Goal: Information Seeking & Learning: Learn about a topic

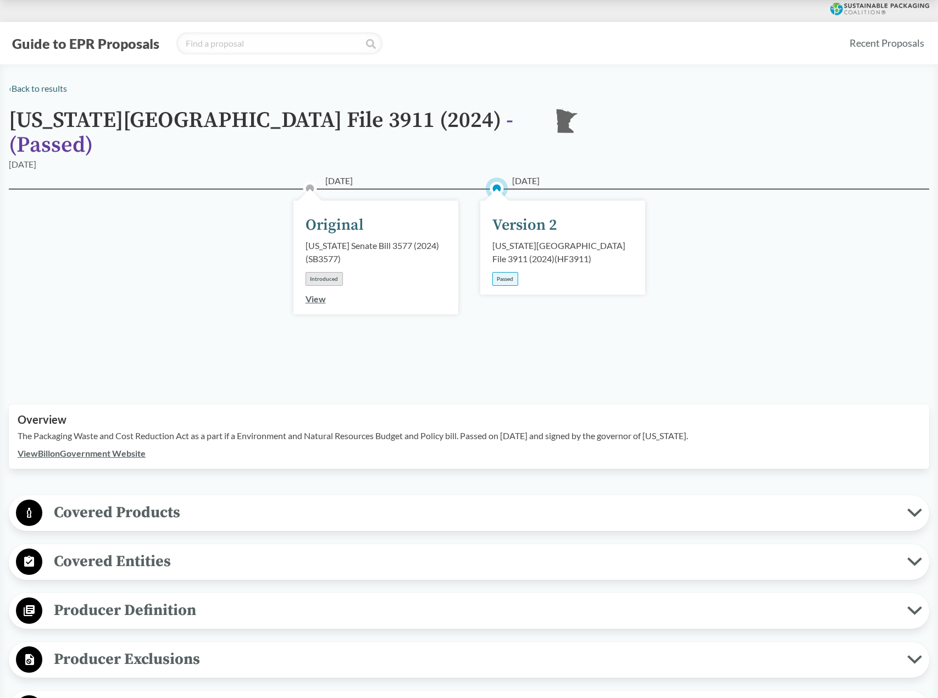
scroll to position [165, 0]
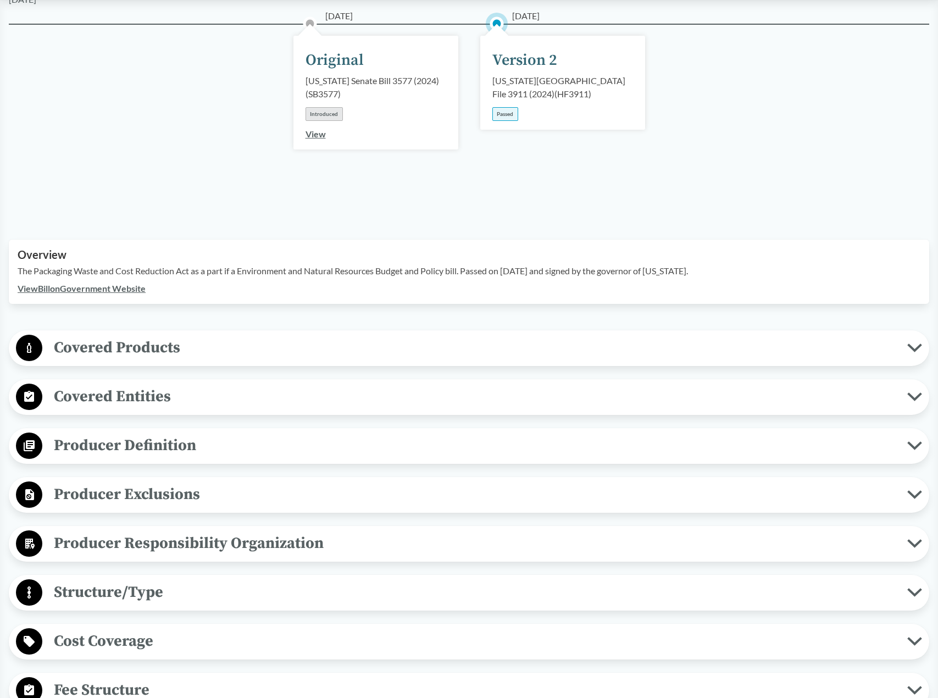
click at [163, 384] on span "Covered Entities" at bounding box center [474, 396] width 865 height 25
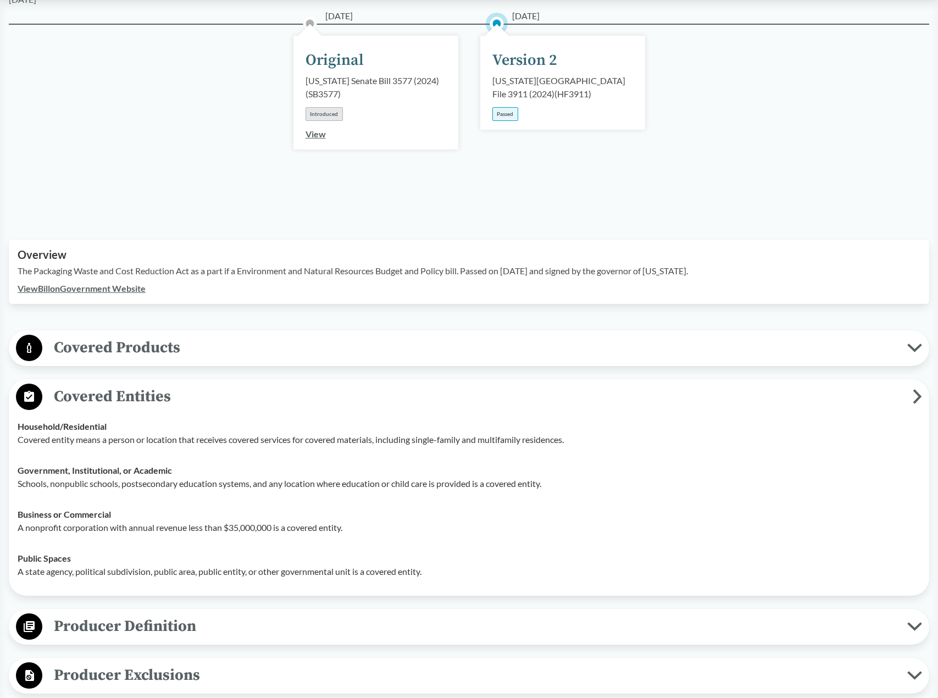
click at [177, 384] on span "Covered Entities" at bounding box center [477, 396] width 870 height 25
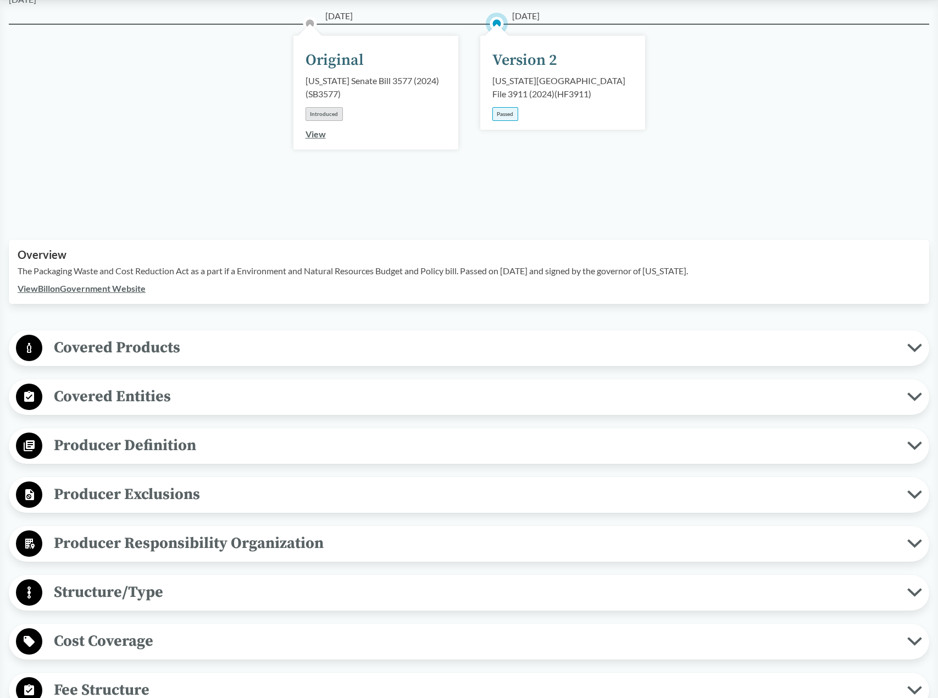
scroll to position [55, 0]
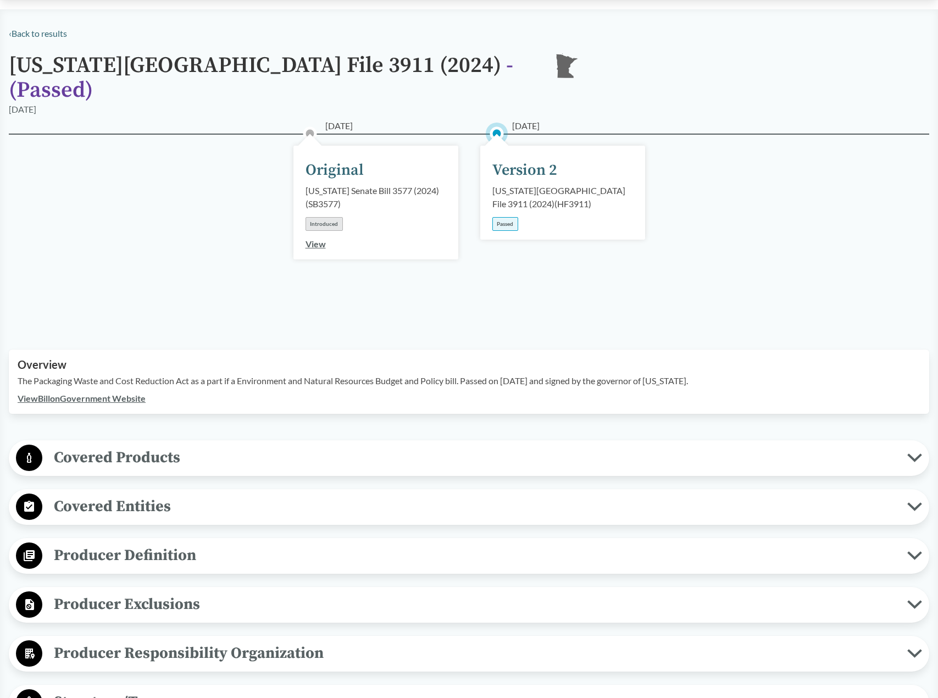
click at [126, 458] on div "Covered Products All Packaging Types Covered material means packaging and paper…" at bounding box center [469, 458] width 920 height 36
click at [153, 452] on span "Covered Products" at bounding box center [474, 457] width 865 height 25
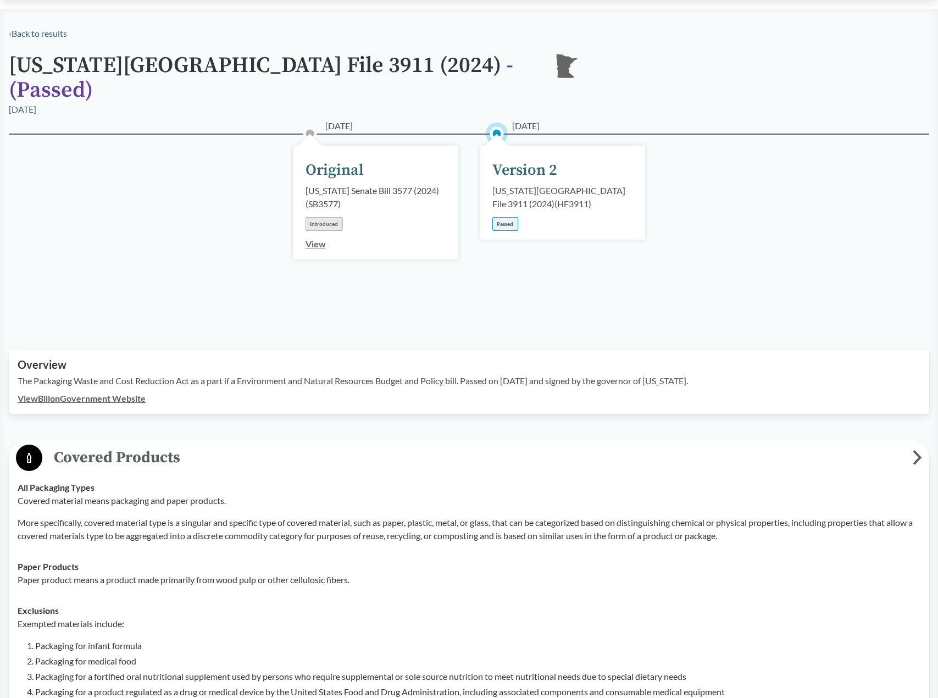
click at [159, 449] on span "Covered Products" at bounding box center [477, 457] width 870 height 25
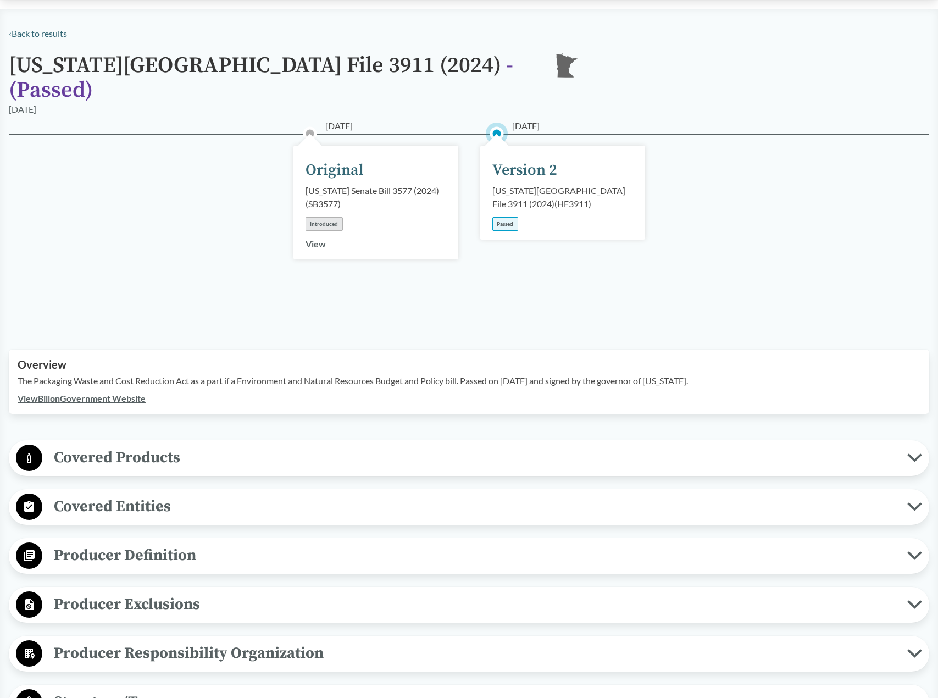
click at [108, 494] on span "Covered Entities" at bounding box center [474, 506] width 865 height 25
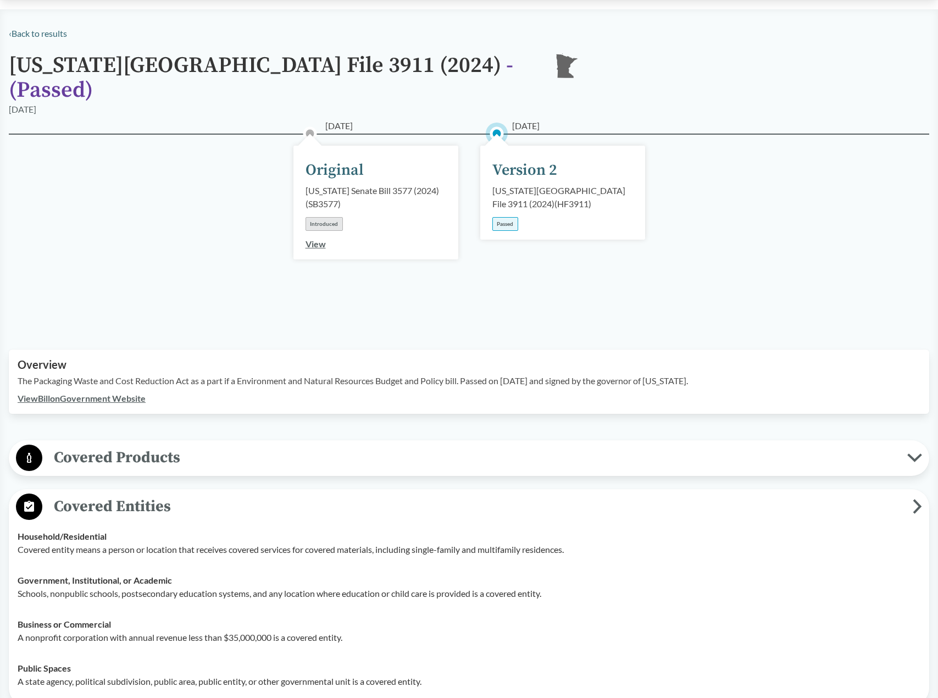
click at [116, 494] on span "Covered Entities" at bounding box center [477, 506] width 870 height 25
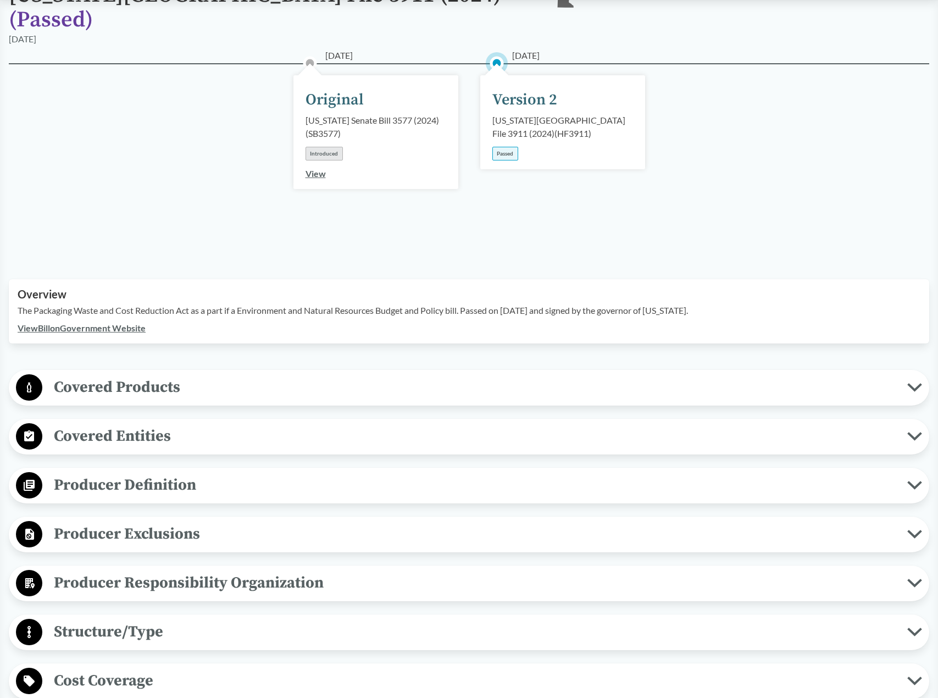
scroll to position [220, 0]
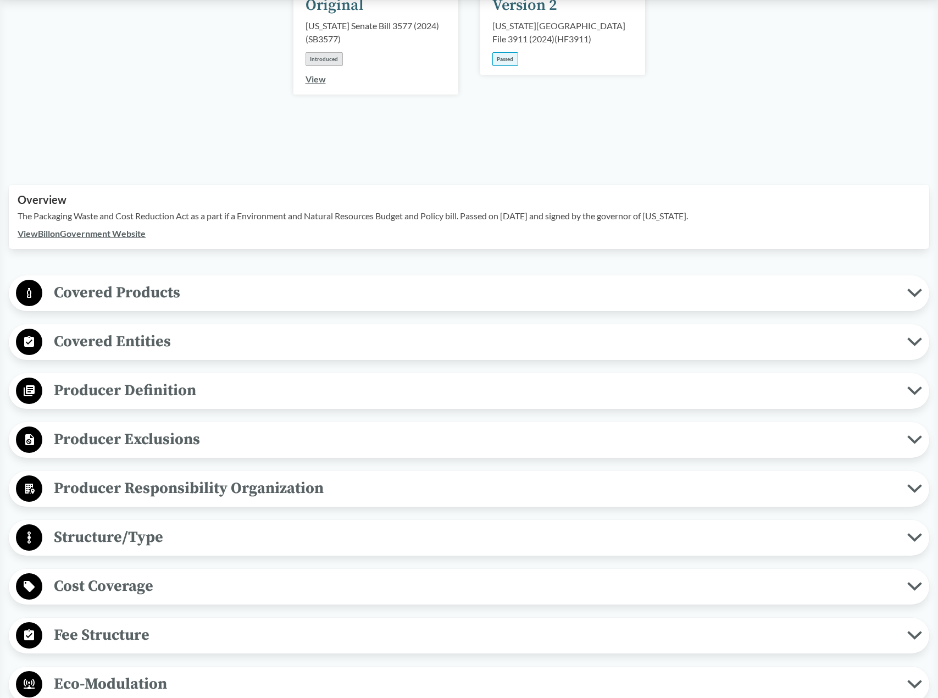
click at [127, 378] on span "Producer Definition" at bounding box center [474, 390] width 865 height 25
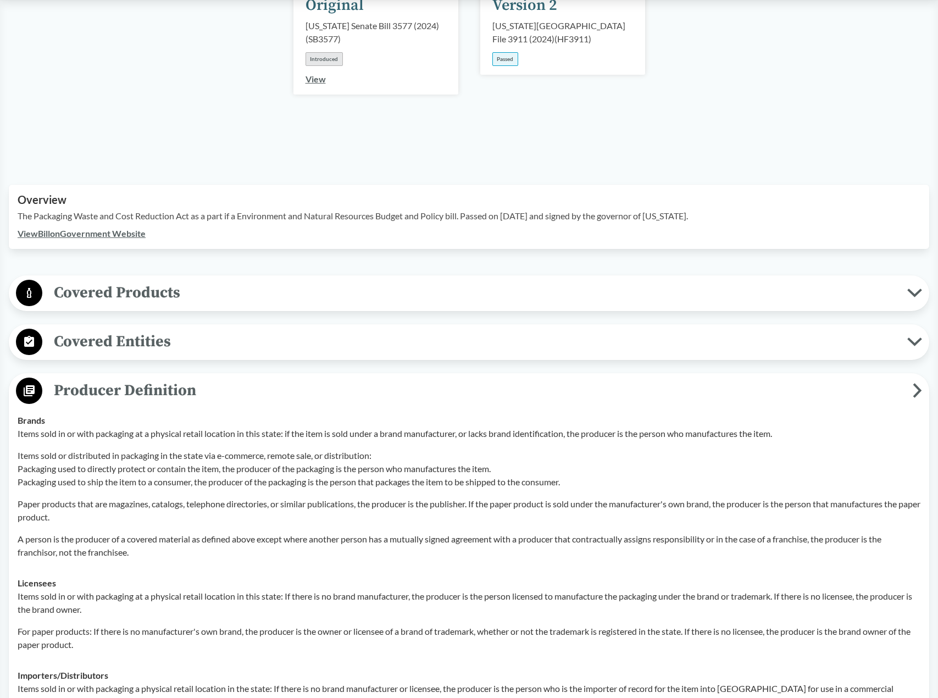
click at [135, 378] on span "Producer Definition" at bounding box center [477, 390] width 870 height 25
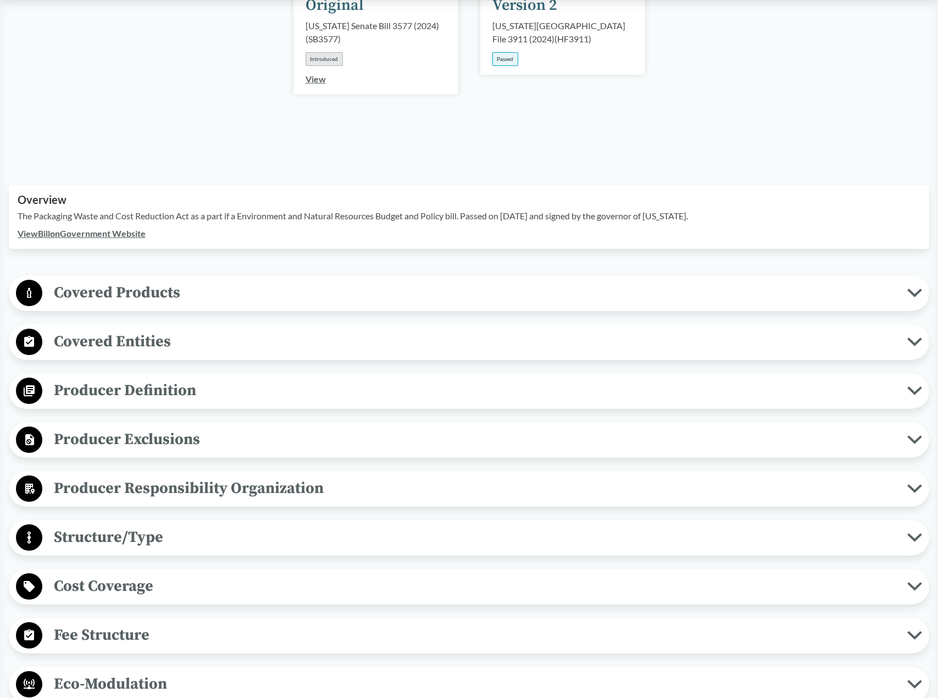
click at [129, 422] on div "Producer Exclusions Small Businesses Producer does not include de minimis produ…" at bounding box center [469, 440] width 920 height 36
click at [134, 427] on span "Producer Exclusions" at bounding box center [474, 439] width 865 height 25
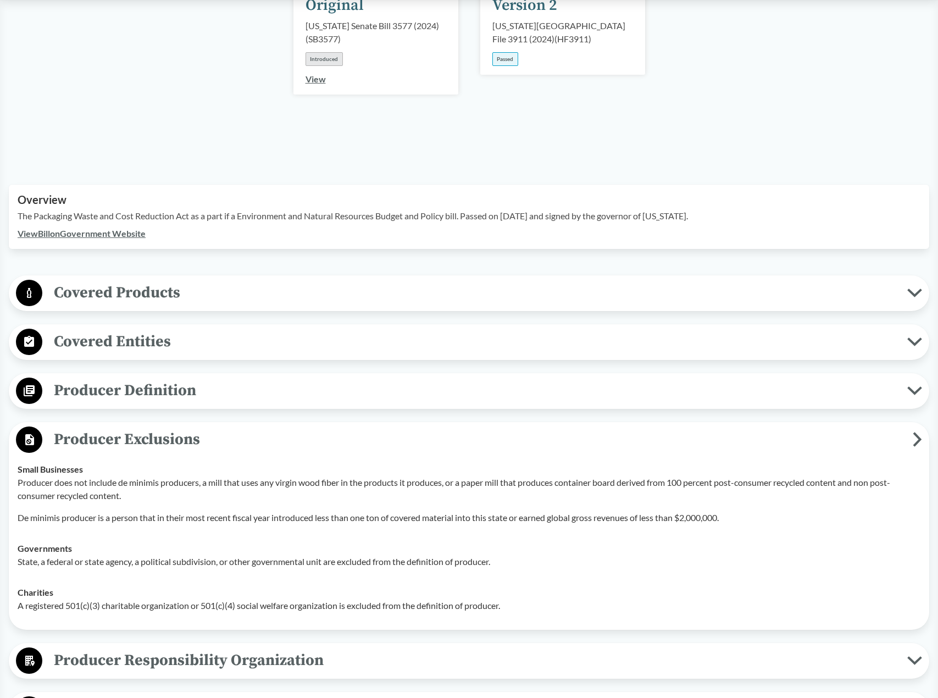
click at [134, 427] on span "Producer Exclusions" at bounding box center [477, 439] width 870 height 25
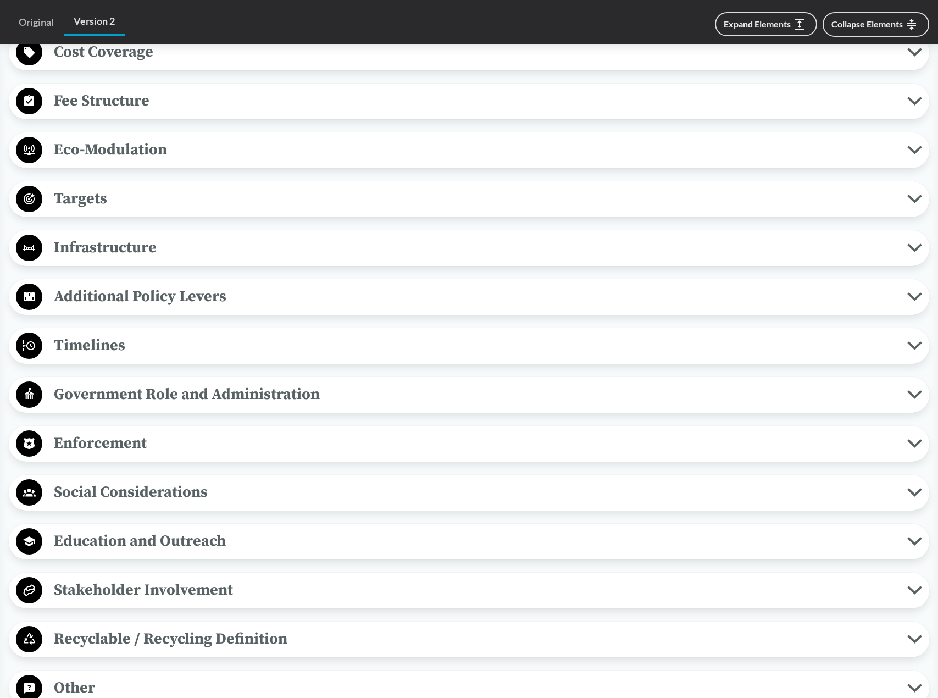
scroll to position [714, 0]
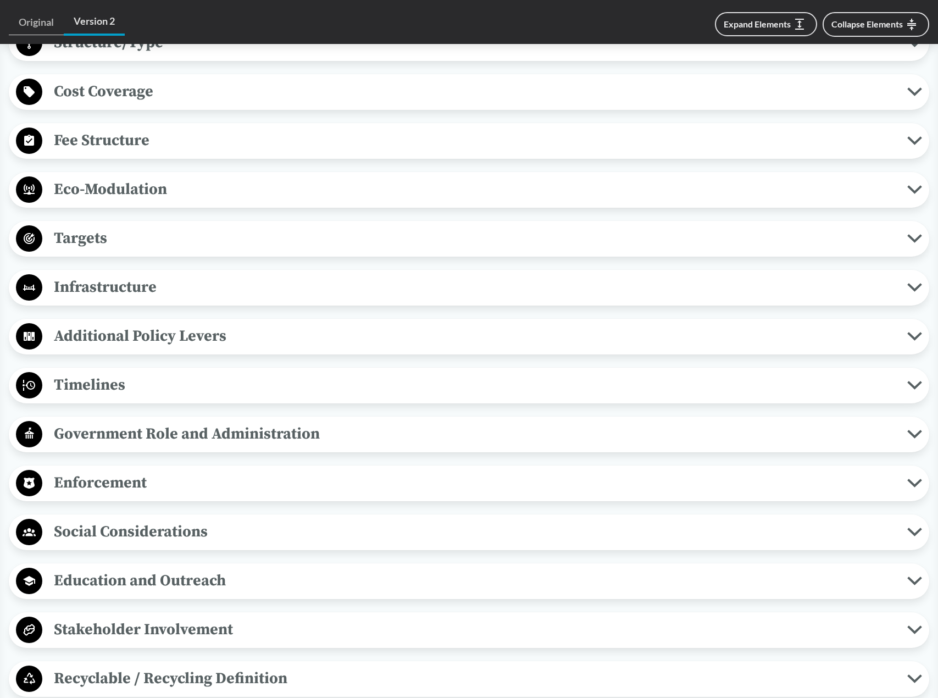
click at [129, 372] on span "Timelines" at bounding box center [474, 384] width 865 height 25
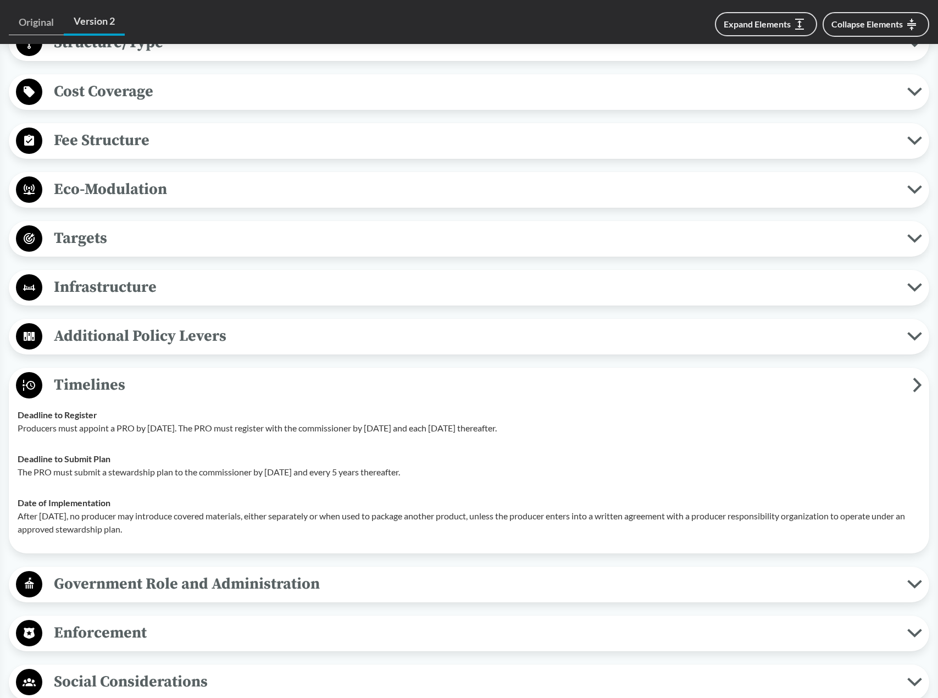
click at [129, 372] on span "Timelines" at bounding box center [477, 384] width 870 height 25
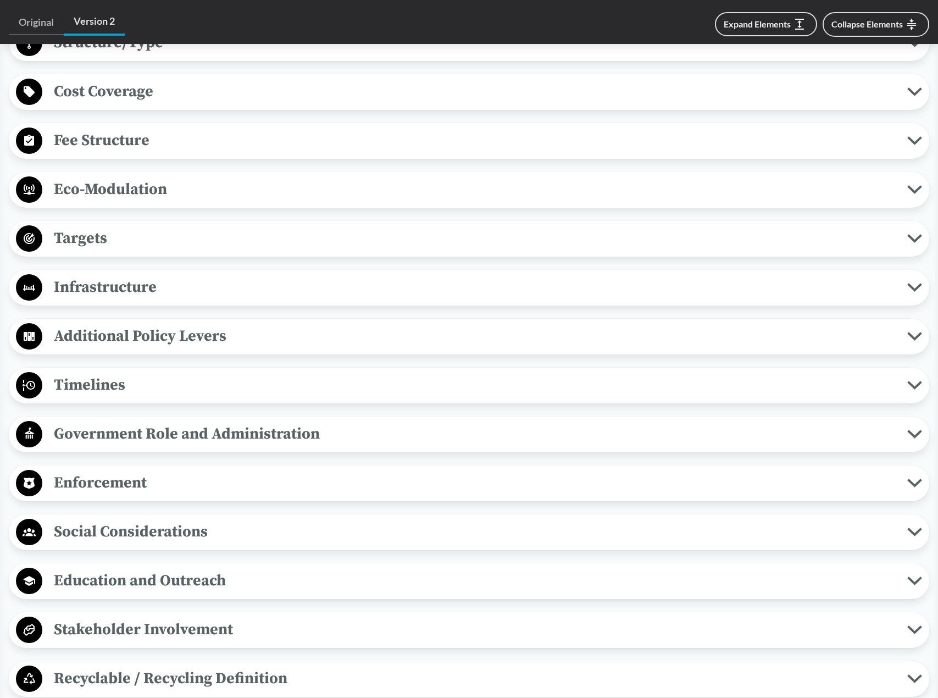
click at [155, 324] on span "Additional Policy Levers" at bounding box center [474, 336] width 865 height 25
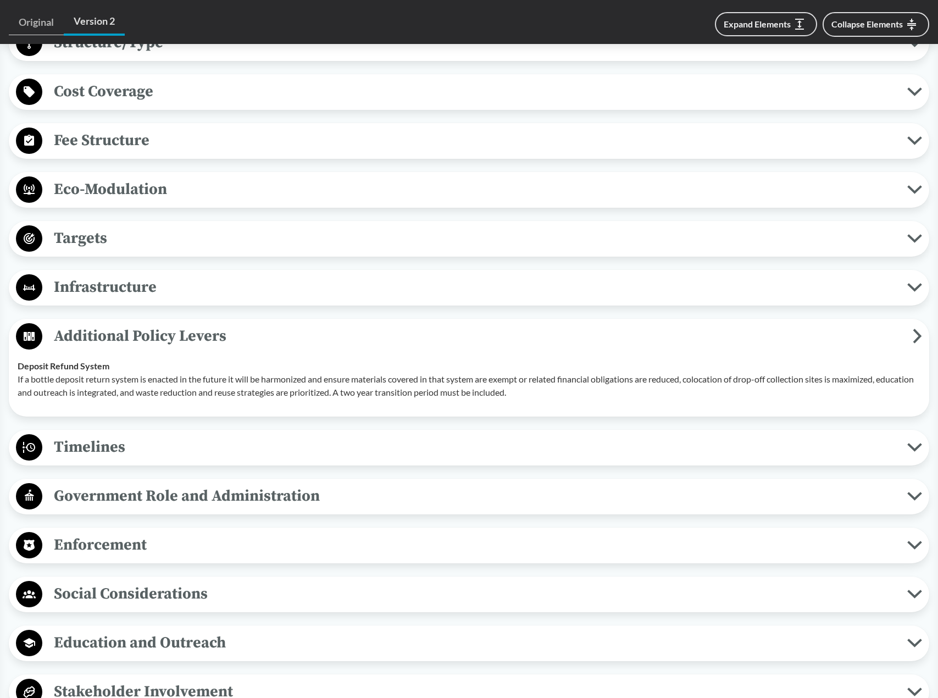
click at [155, 324] on span "Additional Policy Levers" at bounding box center [477, 336] width 870 height 25
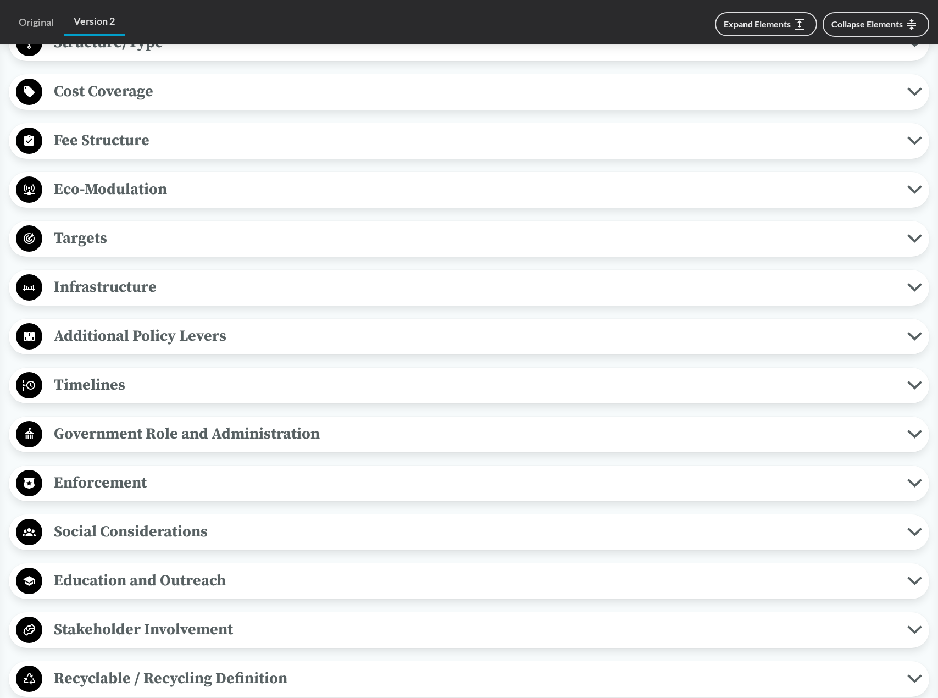
click at [158, 276] on span "Infrastructure" at bounding box center [474, 287] width 865 height 25
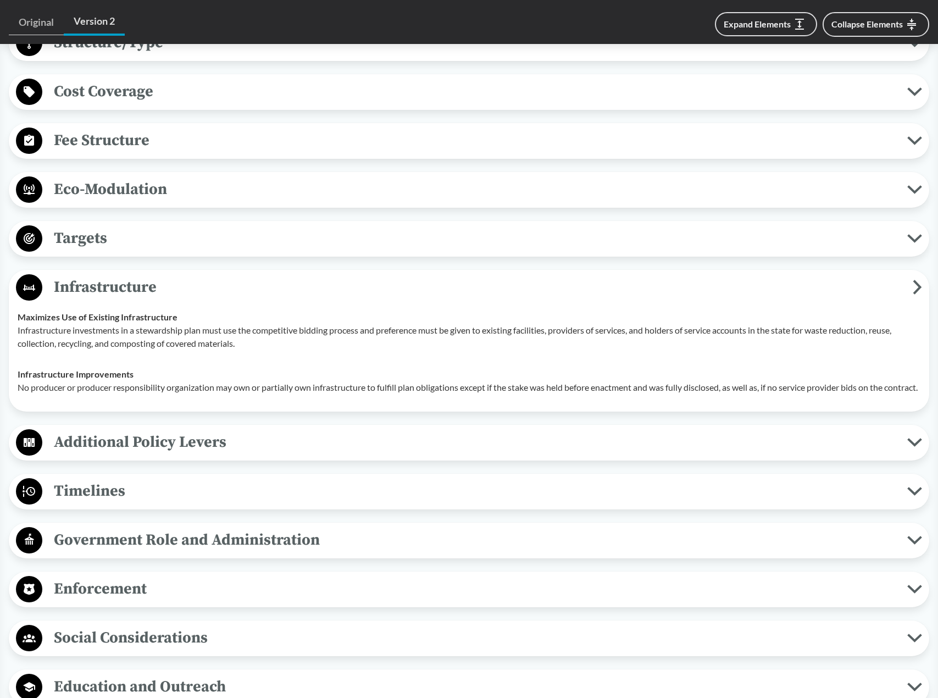
click at [158, 276] on span "Infrastructure" at bounding box center [477, 287] width 870 height 25
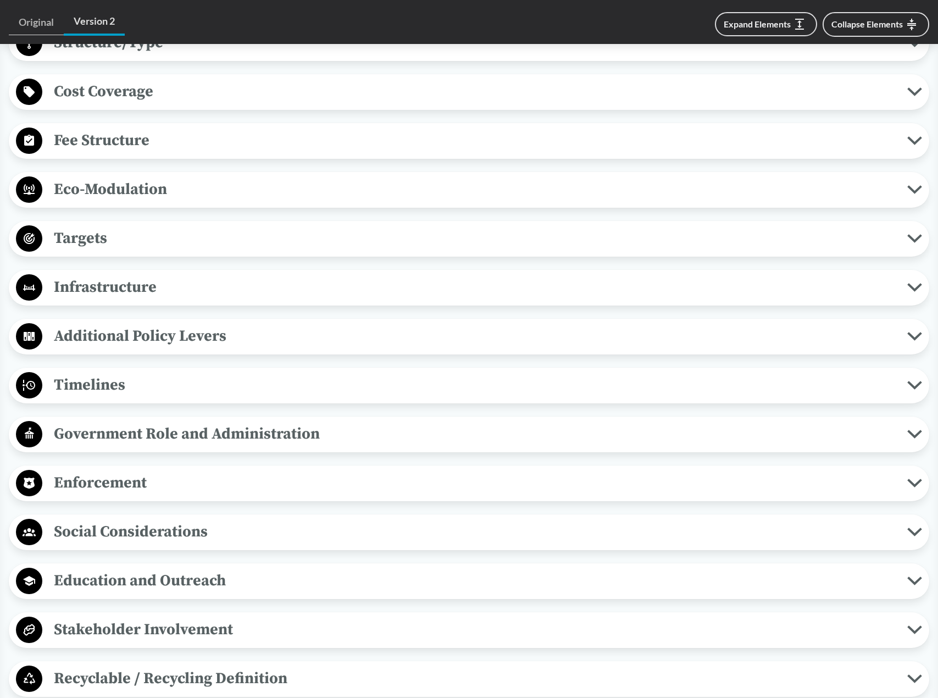
click at [111, 285] on button "Infrastructure" at bounding box center [469, 288] width 913 height 28
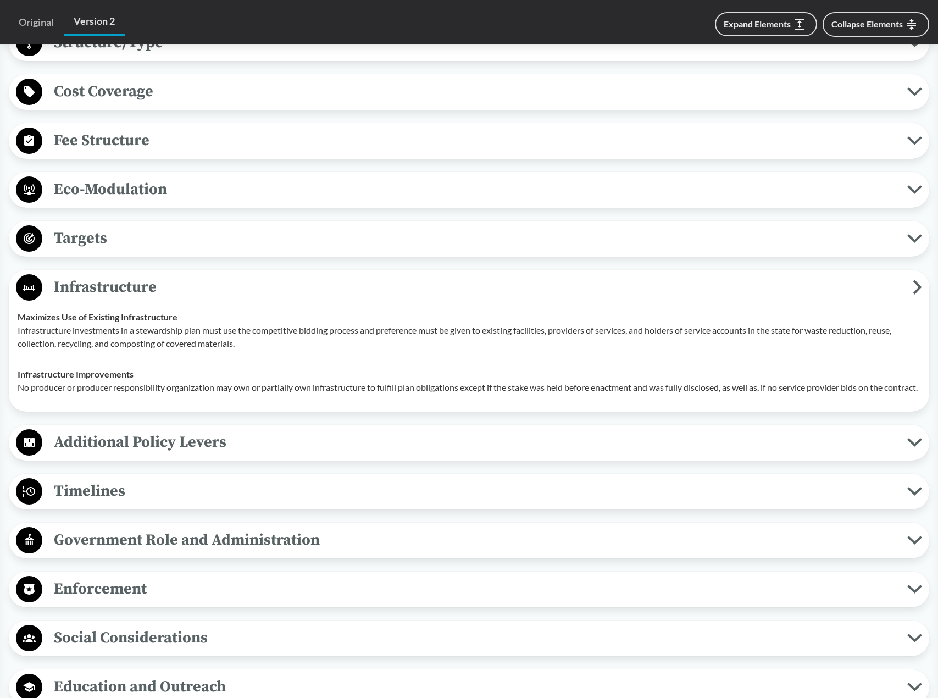
click at [118, 275] on span "Infrastructure" at bounding box center [477, 287] width 870 height 25
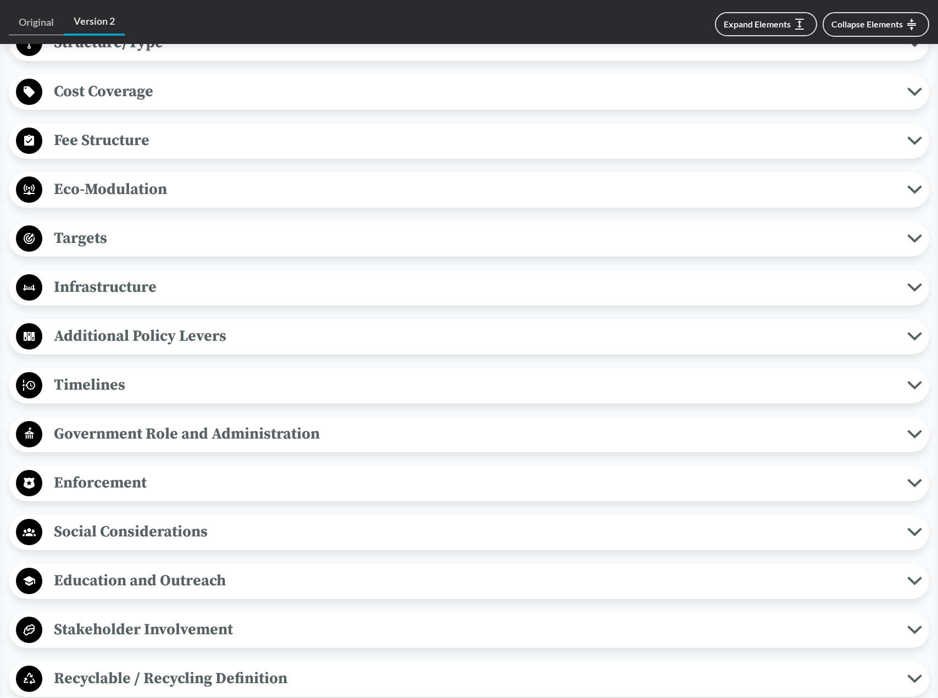
click at [103, 226] on span "Targets" at bounding box center [474, 238] width 865 height 25
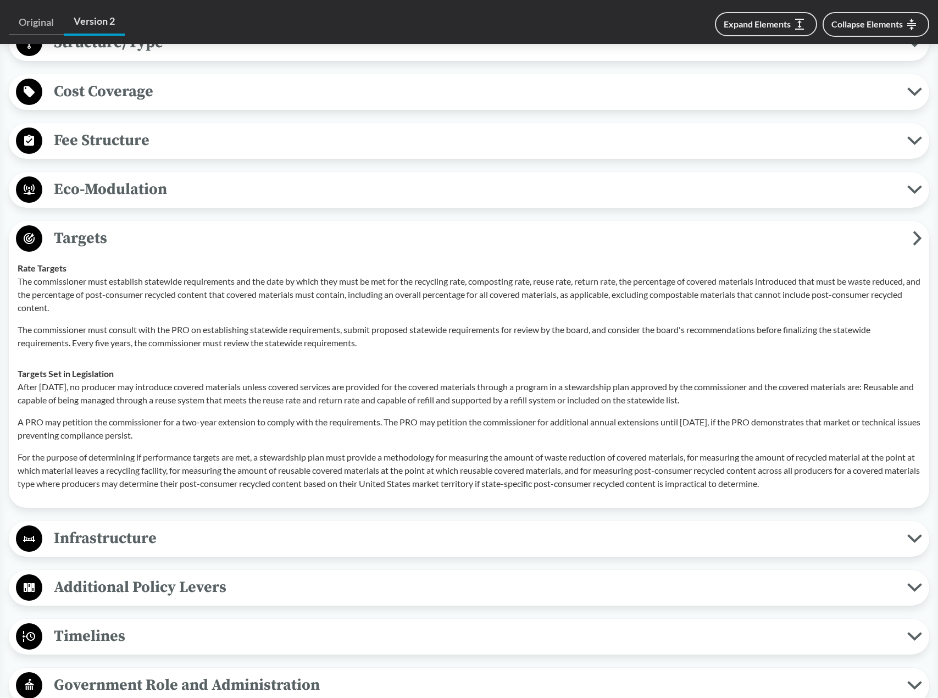
click at [103, 226] on span "Targets" at bounding box center [477, 238] width 870 height 25
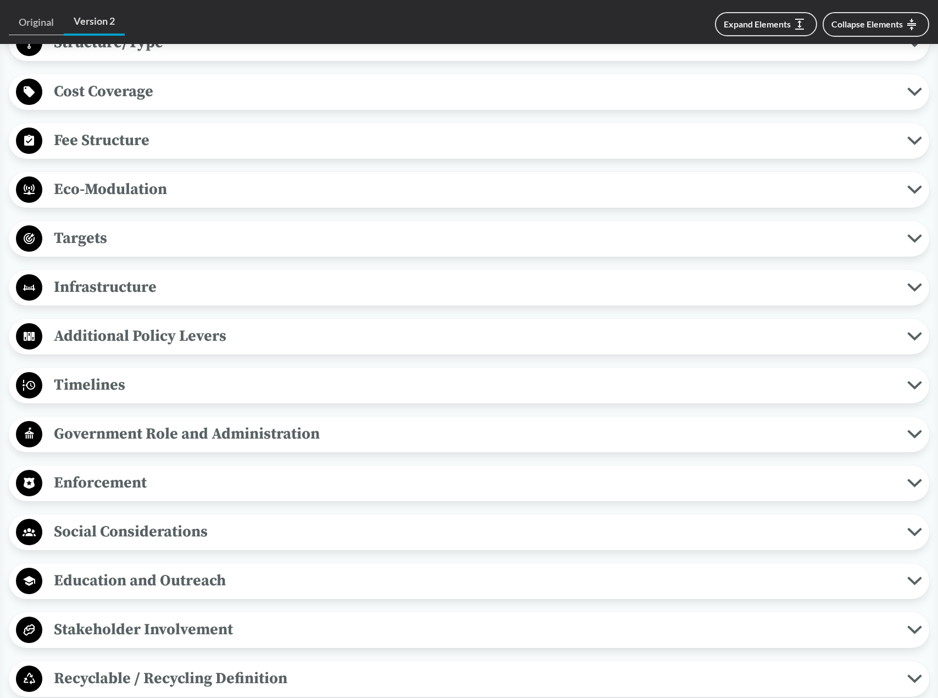
click at [112, 154] on div "Covered Products All Packaging Types Covered material means packaging and paper…" at bounding box center [469, 263] width 920 height 965
click at [114, 177] on span "Eco-Modulation" at bounding box center [474, 189] width 865 height 25
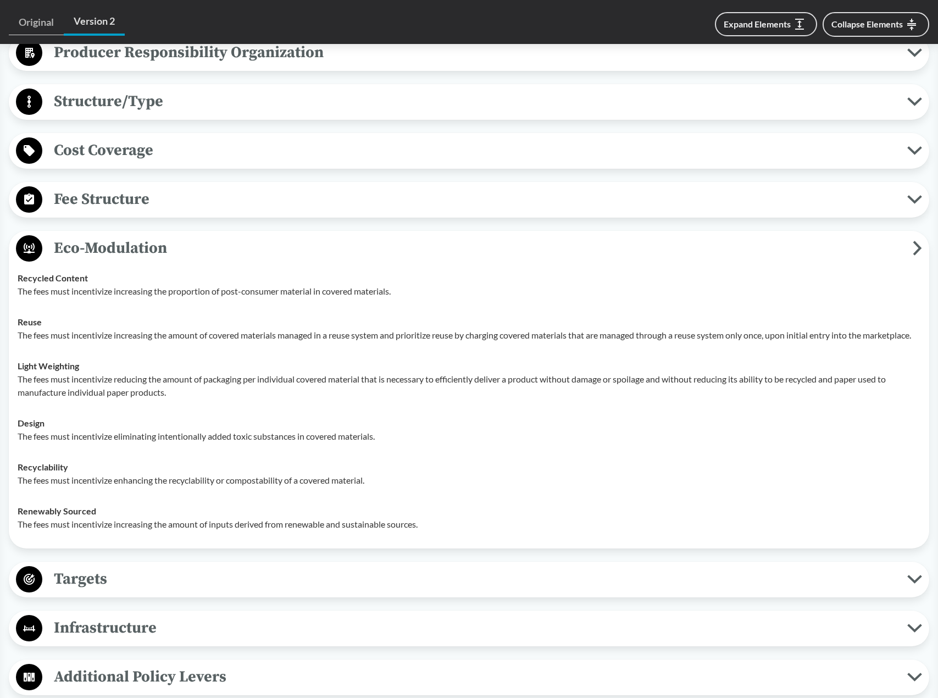
scroll to position [604, 0]
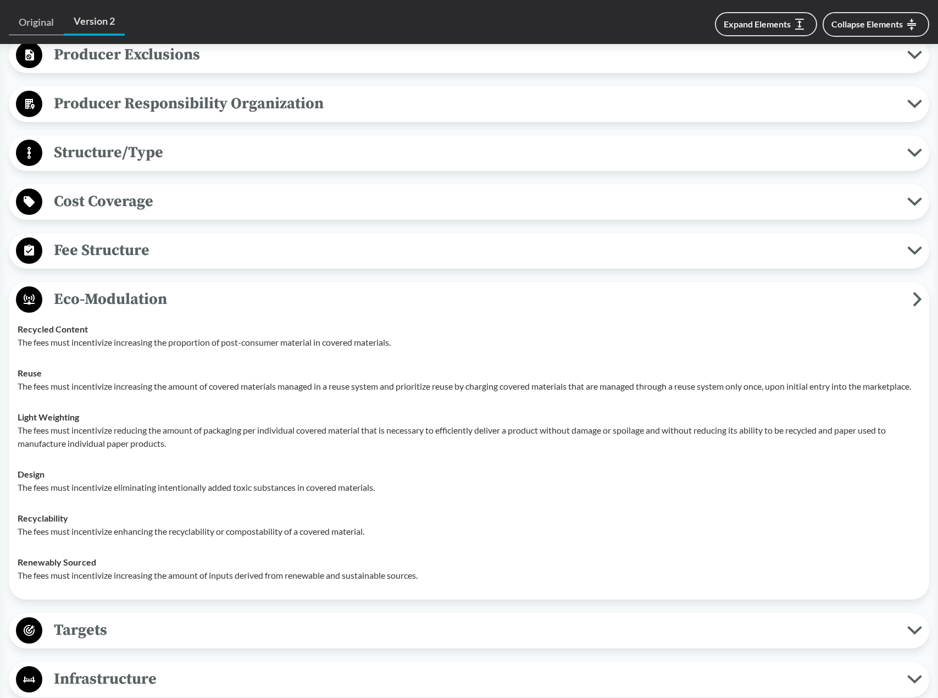
click at [127, 287] on span "Eco-Modulation" at bounding box center [477, 299] width 870 height 25
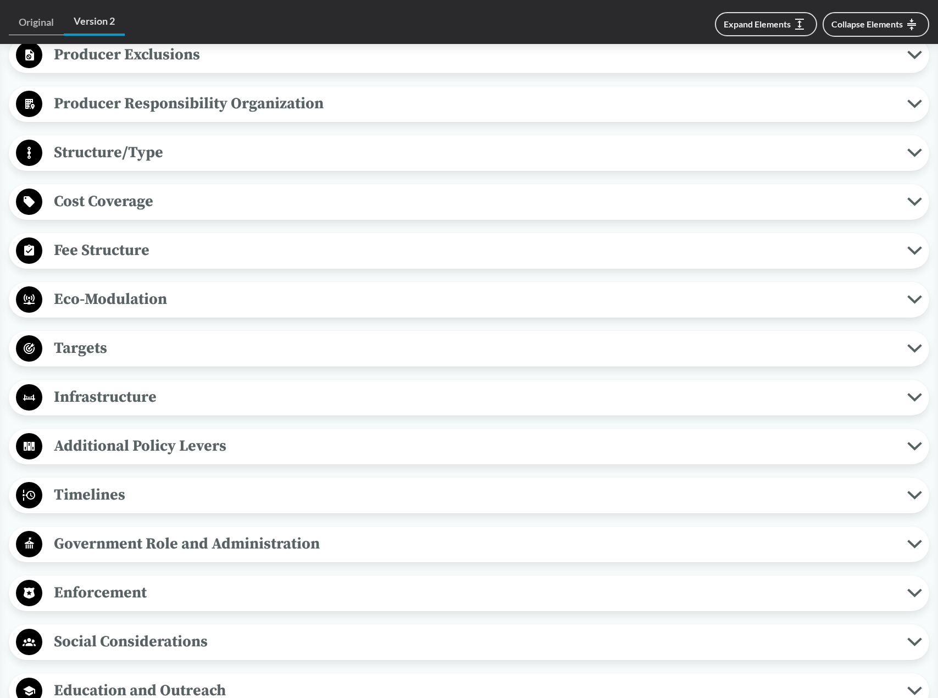
click at [126, 238] on span "Fee Structure" at bounding box center [474, 250] width 865 height 25
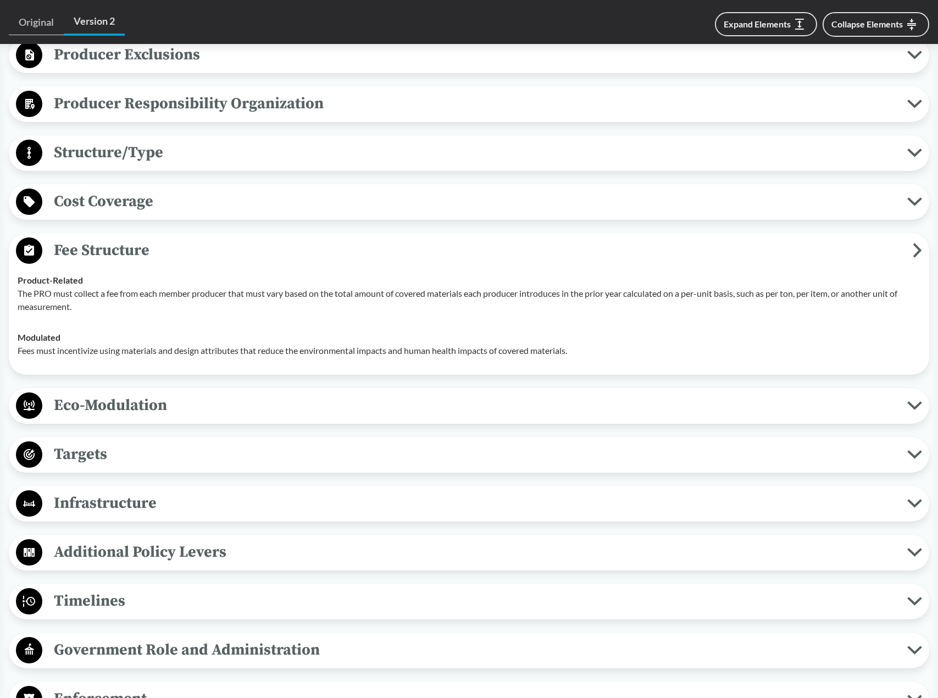
click at [132, 238] on span "Fee Structure" at bounding box center [477, 250] width 870 height 25
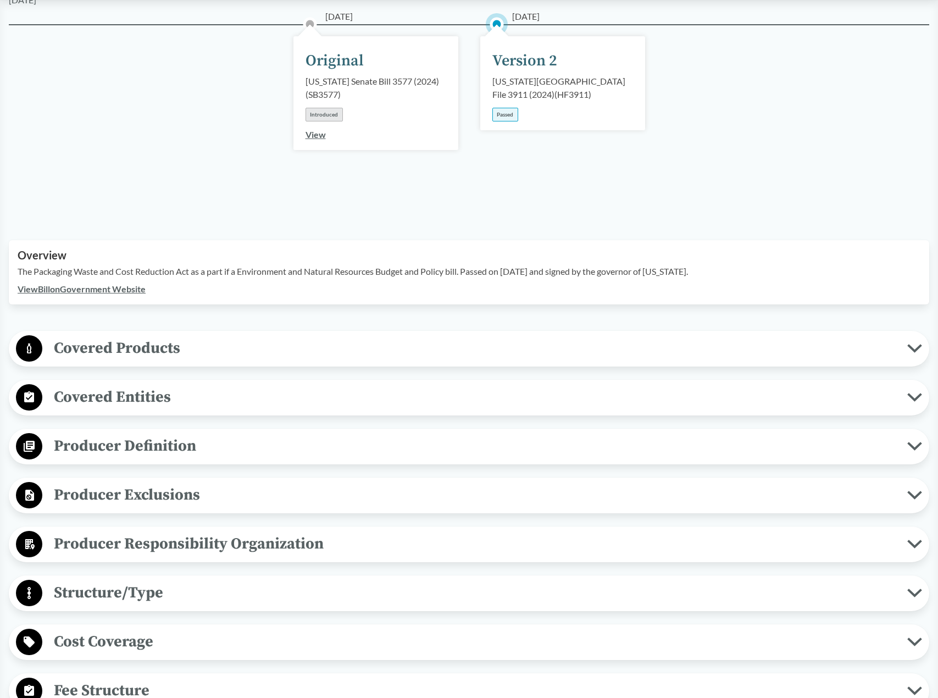
scroll to position [110, 0]
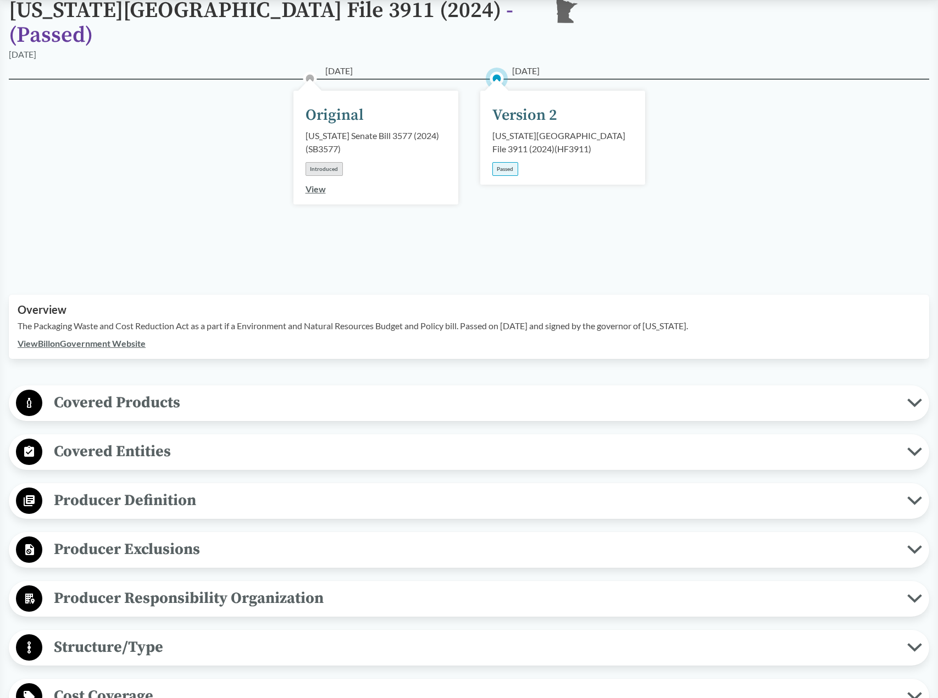
click at [97, 337] on div "View Bill on Government Website" at bounding box center [469, 343] width 903 height 13
click at [96, 338] on link "View Bill on Government Website" at bounding box center [82, 343] width 128 height 10
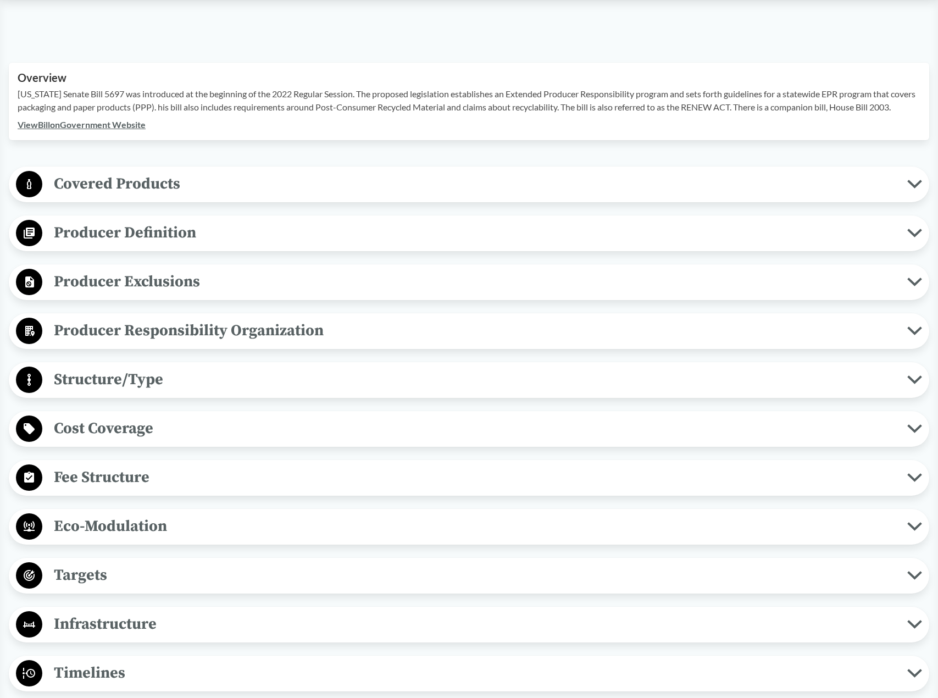
scroll to position [440, 0]
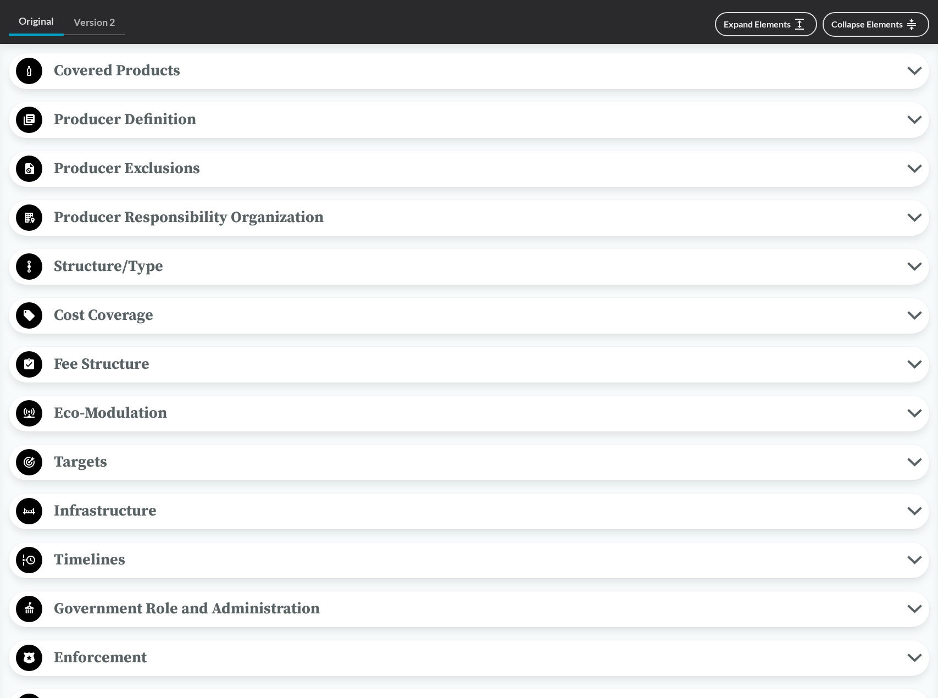
click at [110, 73] on span "Covered Products" at bounding box center [474, 70] width 865 height 25
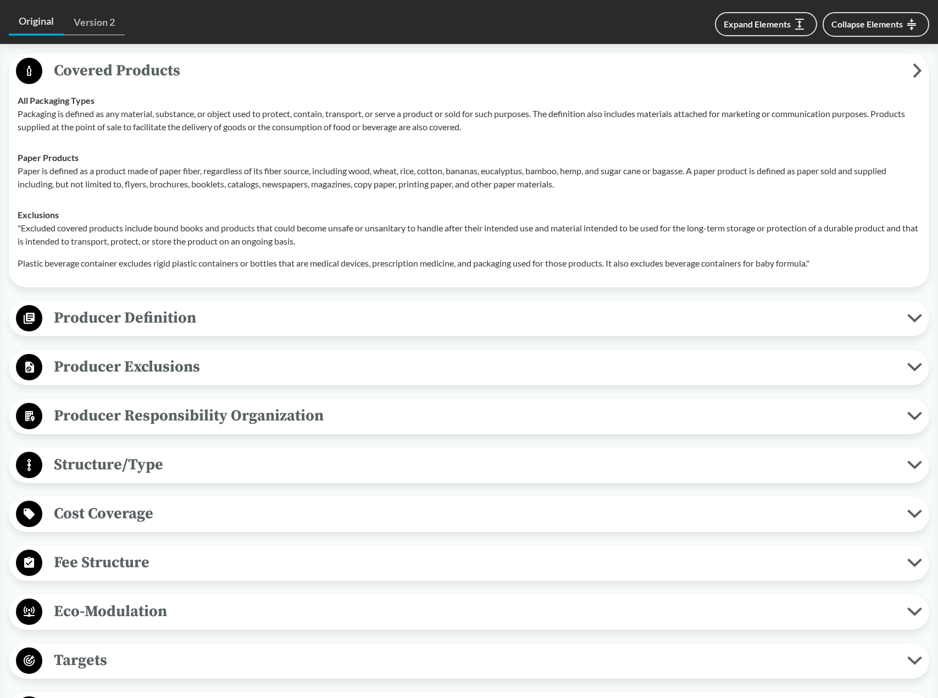
click at [169, 330] on span "Producer Definition" at bounding box center [474, 317] width 865 height 25
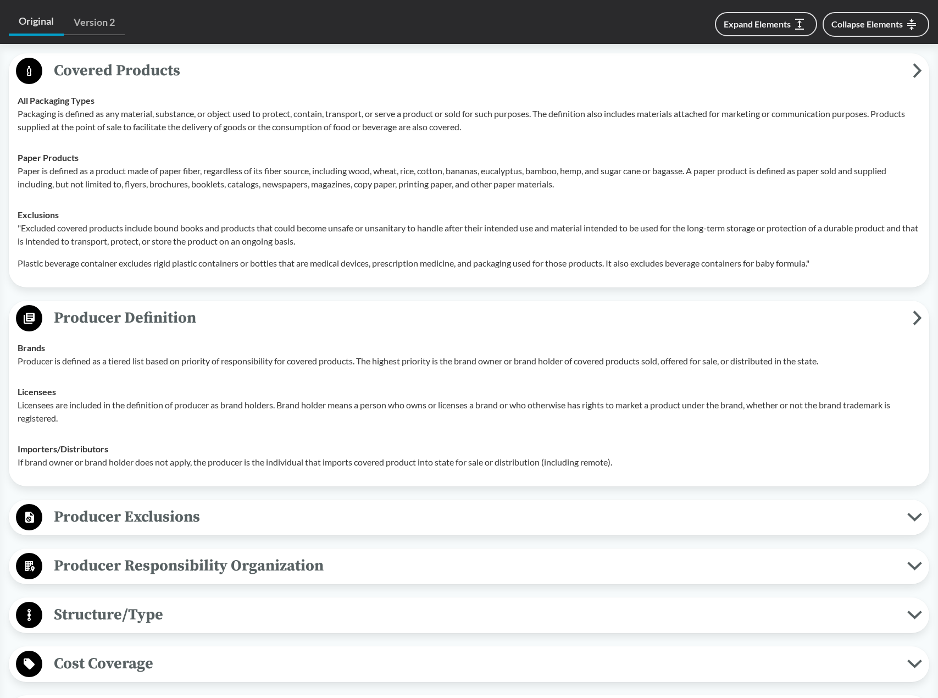
click at [181, 529] on span "Producer Exclusions" at bounding box center [474, 516] width 865 height 25
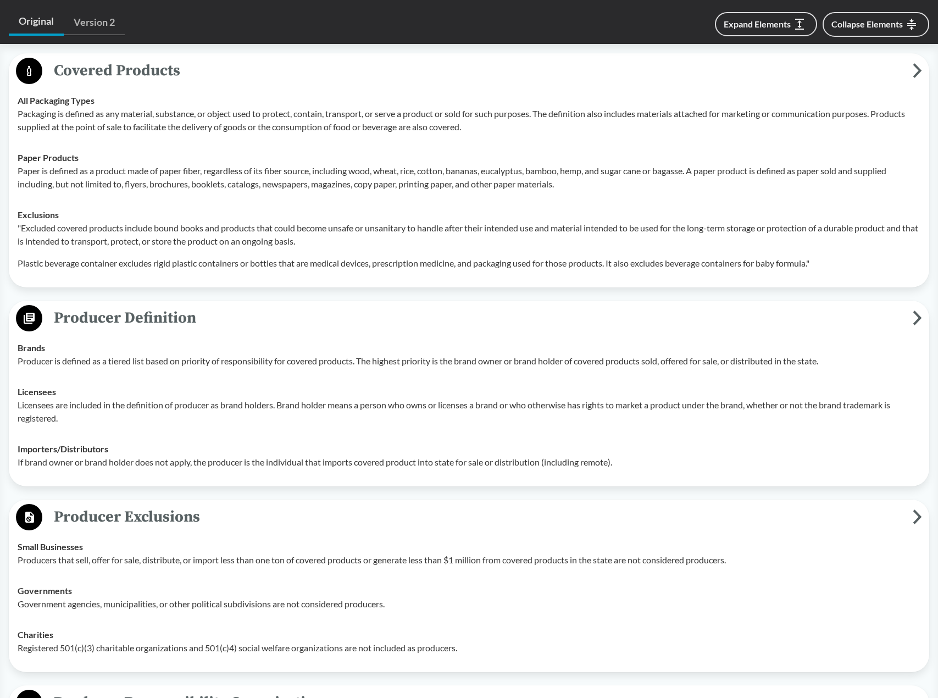
click at [184, 619] on td "Governments Government agencies, municipalities, or other political subdivision…" at bounding box center [469, 597] width 913 height 44
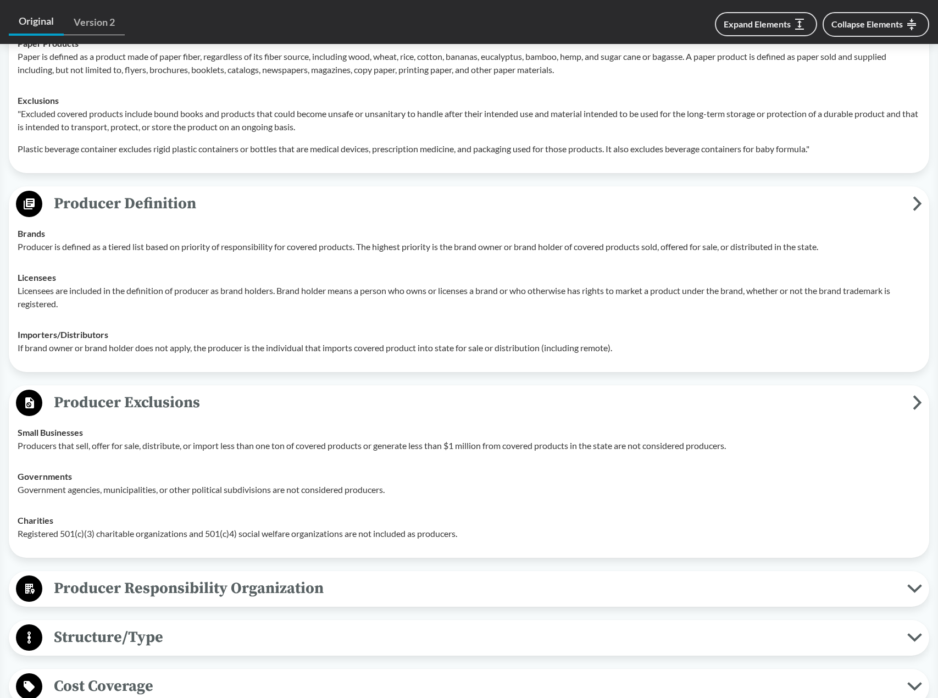
scroll to position [769, 0]
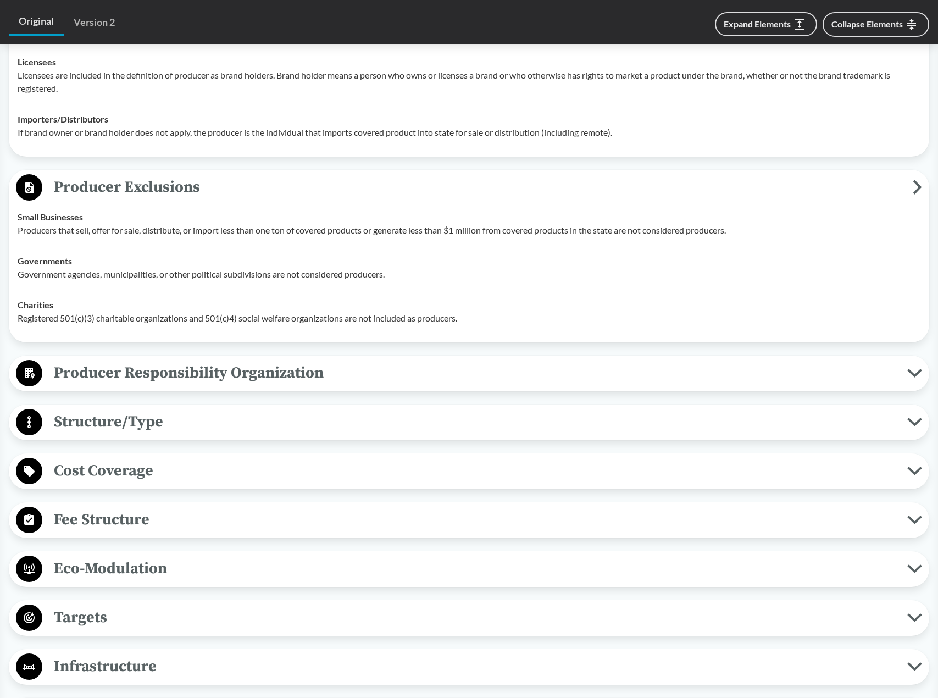
click at [154, 391] on div "Producer Responsibility Organization Collective Producer Responsibility Produce…" at bounding box center [469, 373] width 920 height 36
click at [156, 385] on span "Producer Responsibility Organization" at bounding box center [474, 372] width 865 height 25
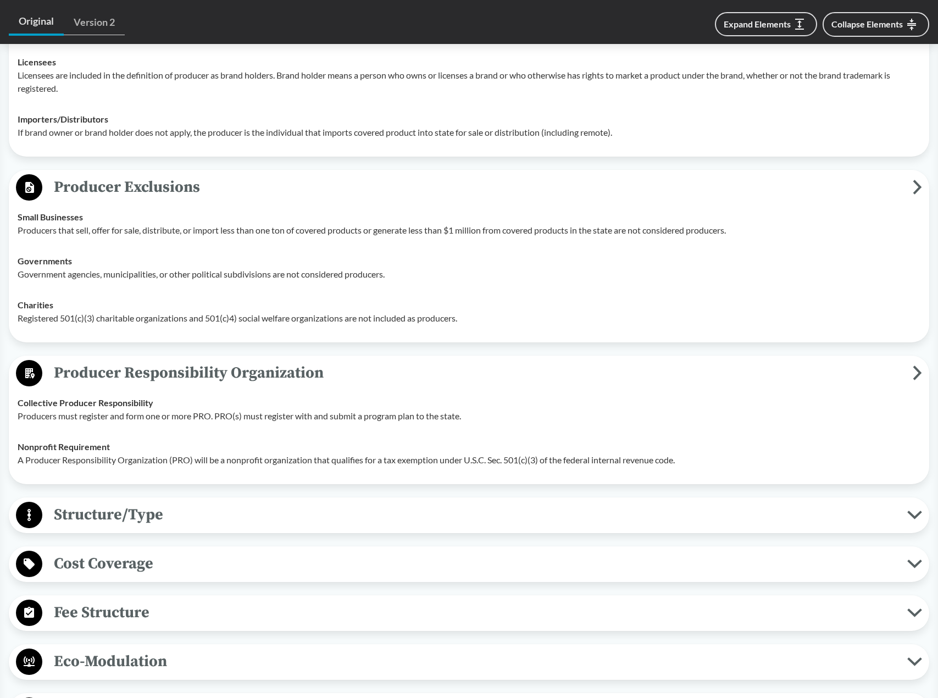
click at [163, 502] on div "Covered Products All Packaging Types Packaging is defined as any material, subs…" at bounding box center [469, 446] width 920 height 1445
click at [170, 527] on span "Structure/Type" at bounding box center [474, 514] width 865 height 25
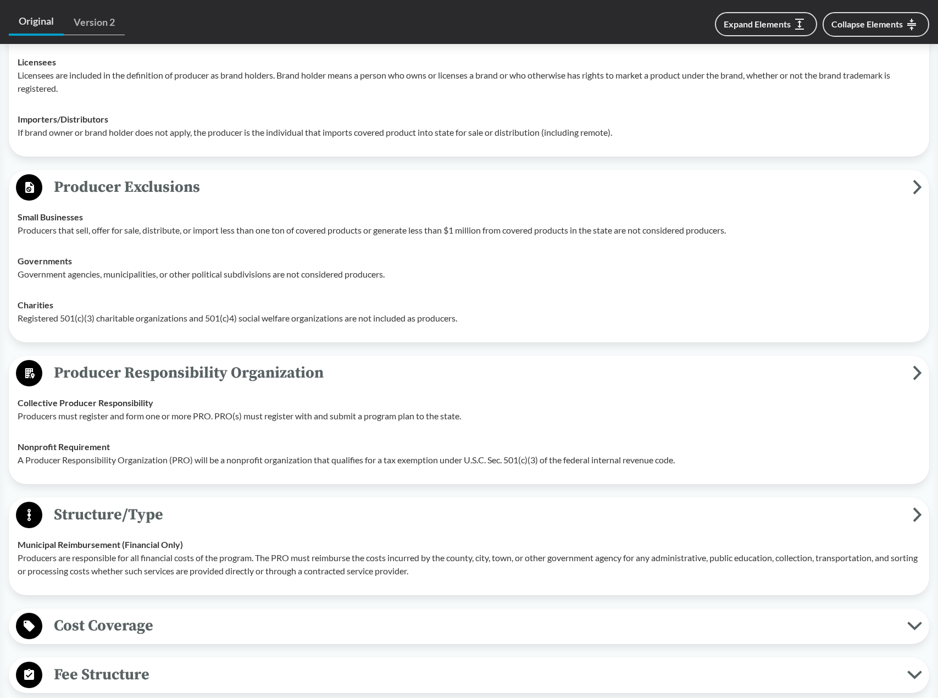
click at [156, 631] on span "Cost Coverage" at bounding box center [474, 625] width 865 height 25
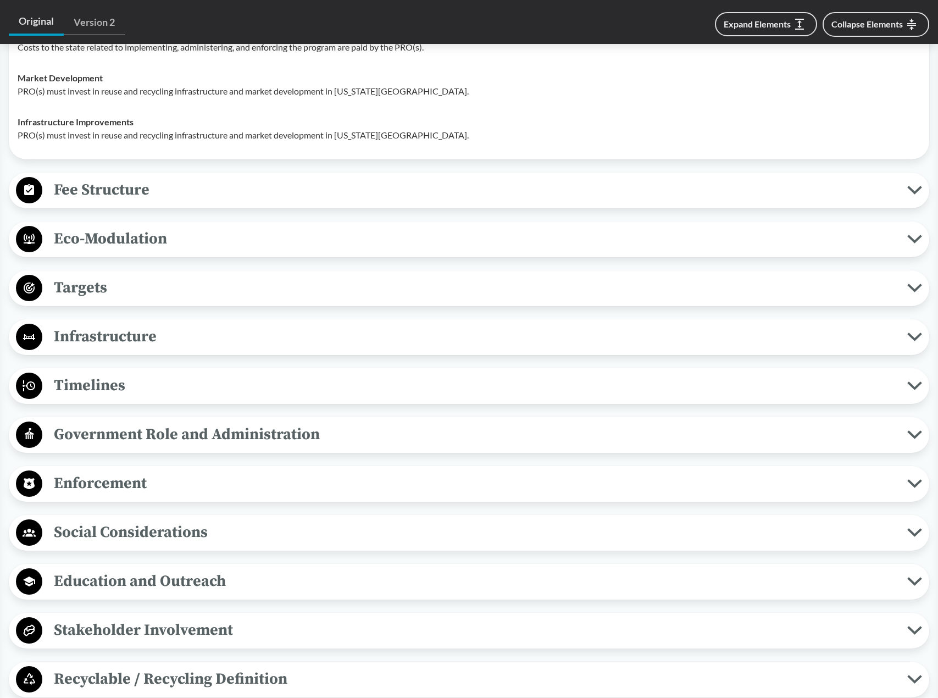
scroll to position [1483, 0]
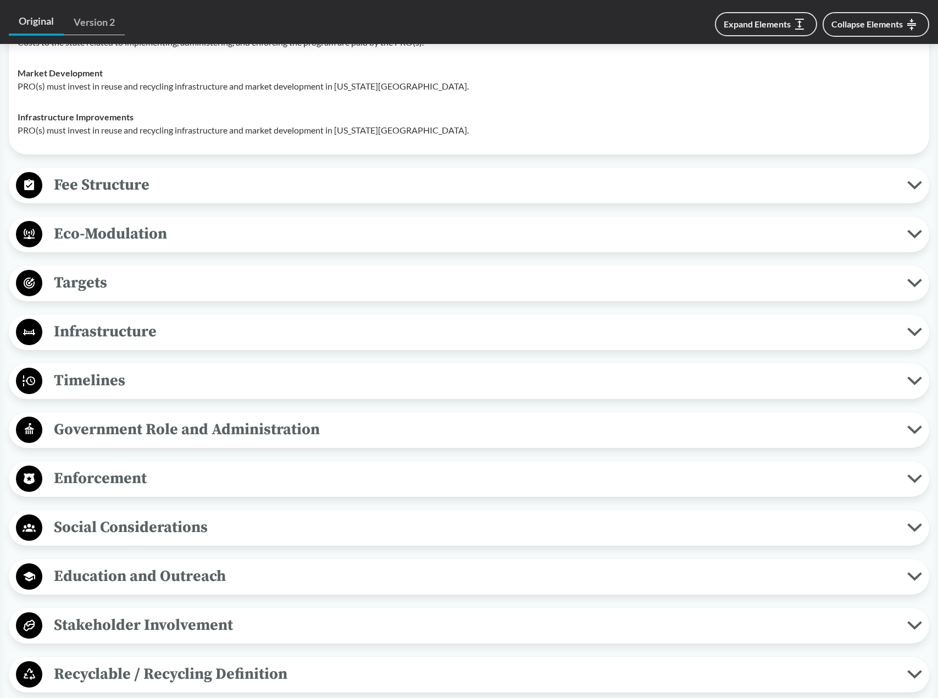
click at [115, 197] on span "Fee Structure" at bounding box center [474, 185] width 865 height 25
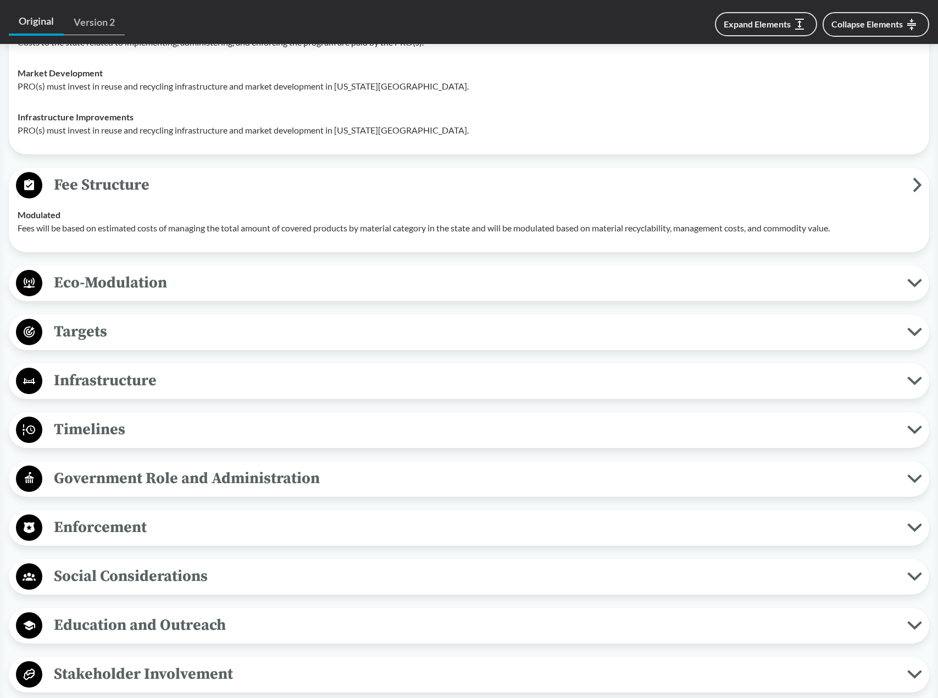
click at [154, 297] on button "Eco-Modulation" at bounding box center [469, 283] width 913 height 28
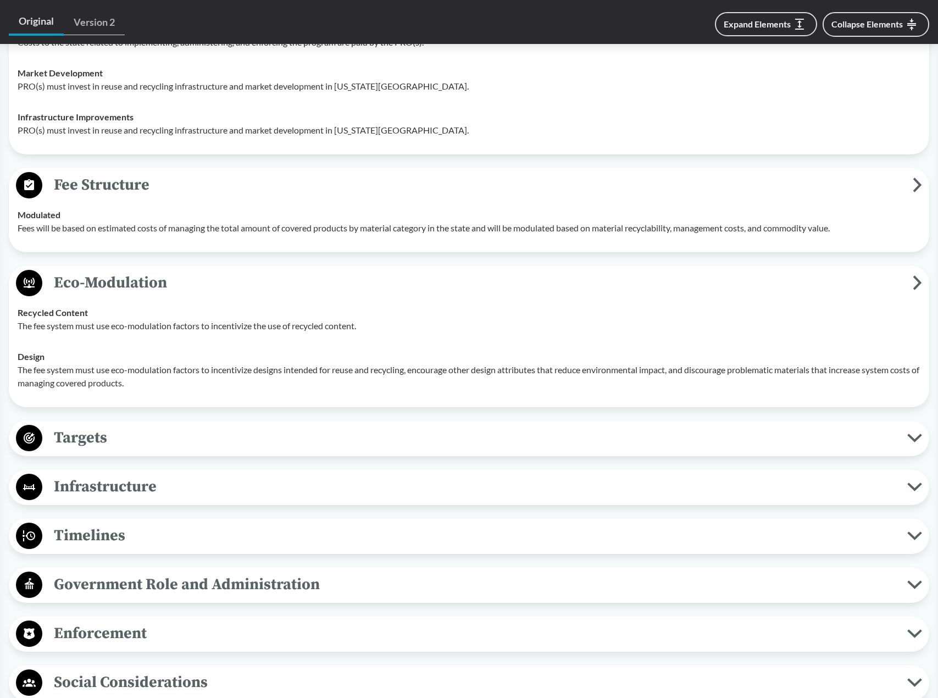
click at [159, 450] on span "Targets" at bounding box center [474, 437] width 865 height 25
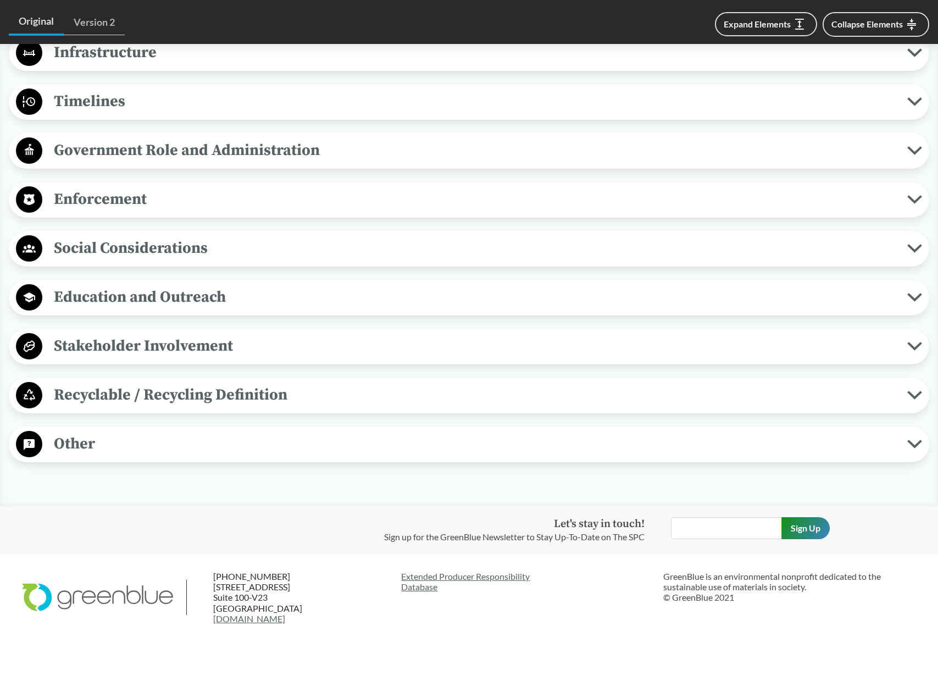
scroll to position [2263, 0]
click at [124, 313] on div "Education and Outreach Product Labeling Education and outreach must include ins…" at bounding box center [469, 298] width 920 height 36
click at [138, 361] on div "Stakeholder Involvement Required Consultation During Plan Development The Renew…" at bounding box center [469, 347] width 920 height 36
drag, startPoint x: 149, startPoint y: 437, endPoint x: 149, endPoint y: 445, distance: 8.3
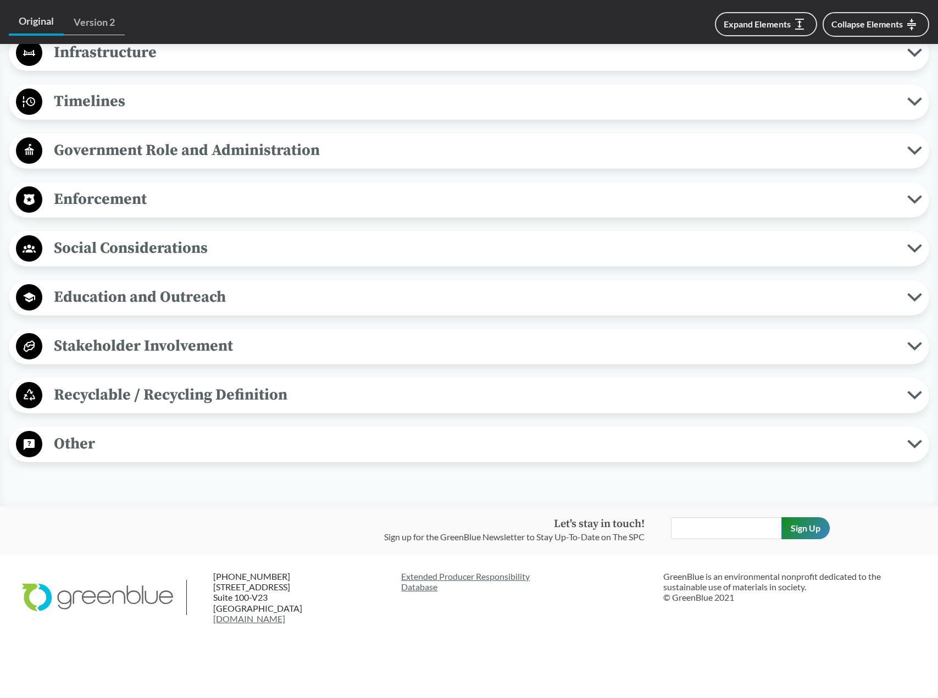
click at [149, 445] on div "Other Specifies How Rates Are Measured This bill specifies how rates are measur…" at bounding box center [469, 444] width 920 height 36
click at [143, 433] on span "Other" at bounding box center [474, 443] width 865 height 25
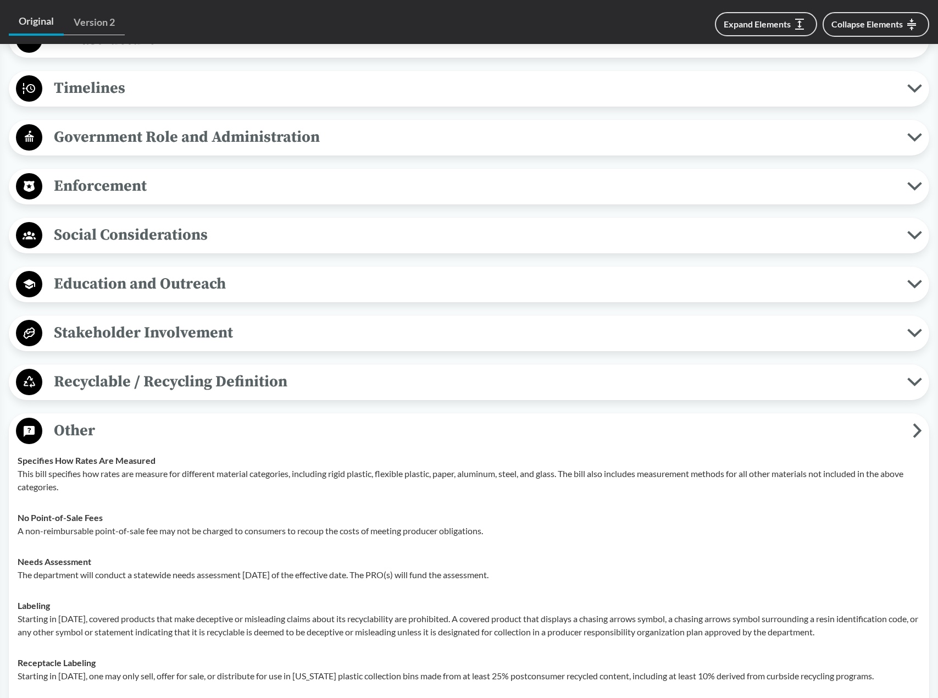
click at [140, 392] on span "Recyclable / Recycling Definition" at bounding box center [474, 381] width 865 height 25
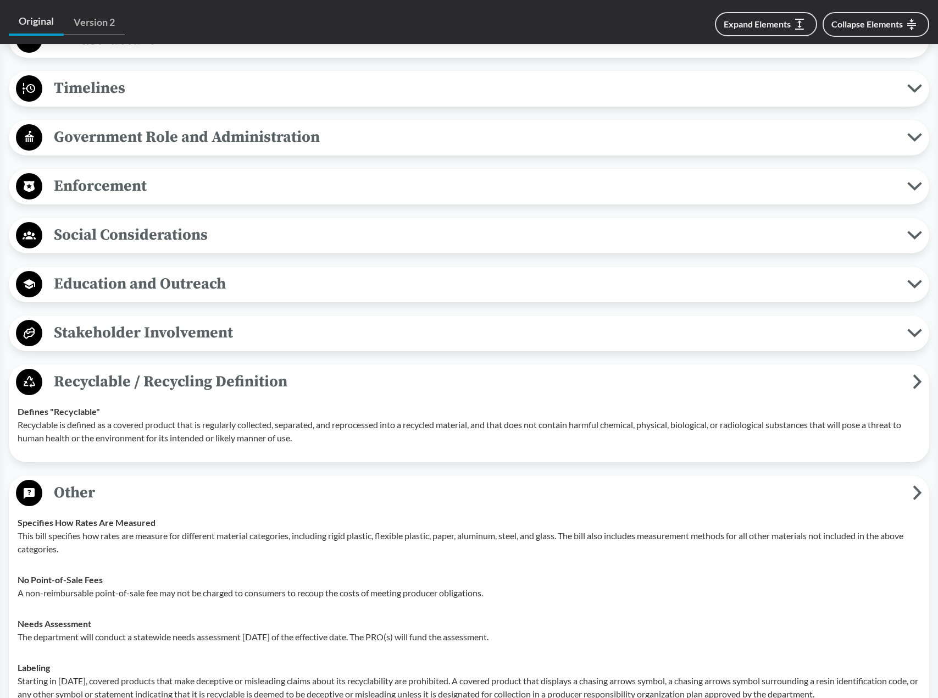
click at [141, 344] on span "Stakeholder Involvement" at bounding box center [474, 332] width 865 height 25
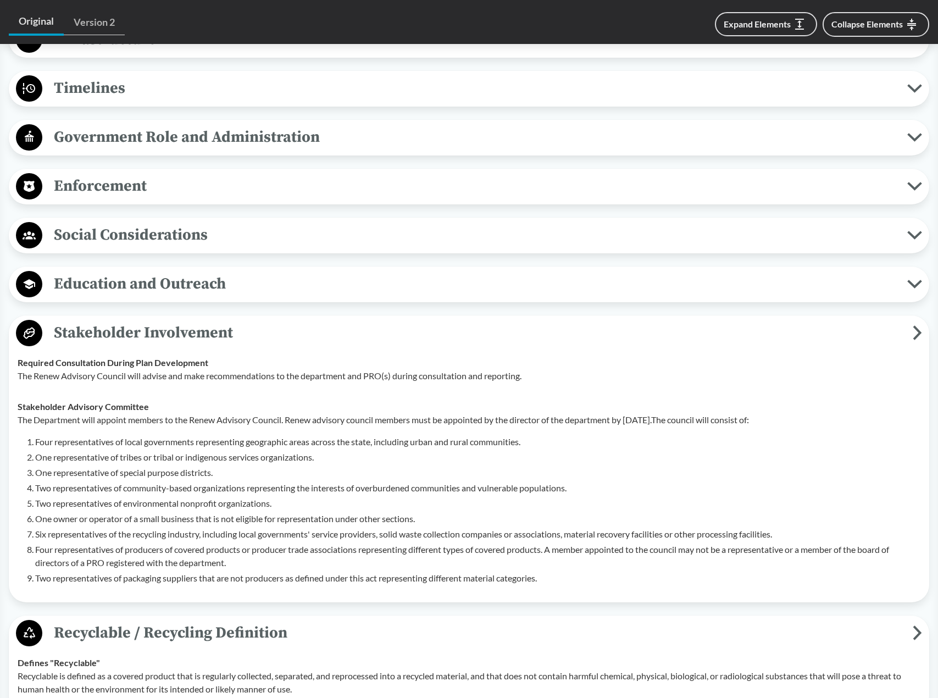
click at [142, 296] on span "Education and Outreach" at bounding box center [474, 283] width 865 height 25
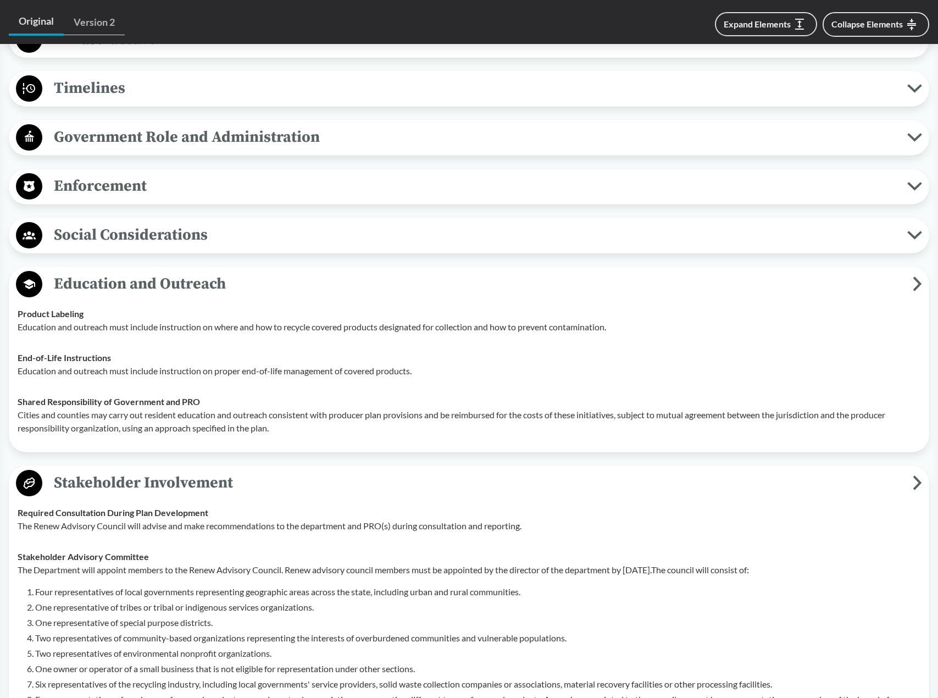
click at [147, 247] on span "Social Considerations" at bounding box center [474, 235] width 865 height 25
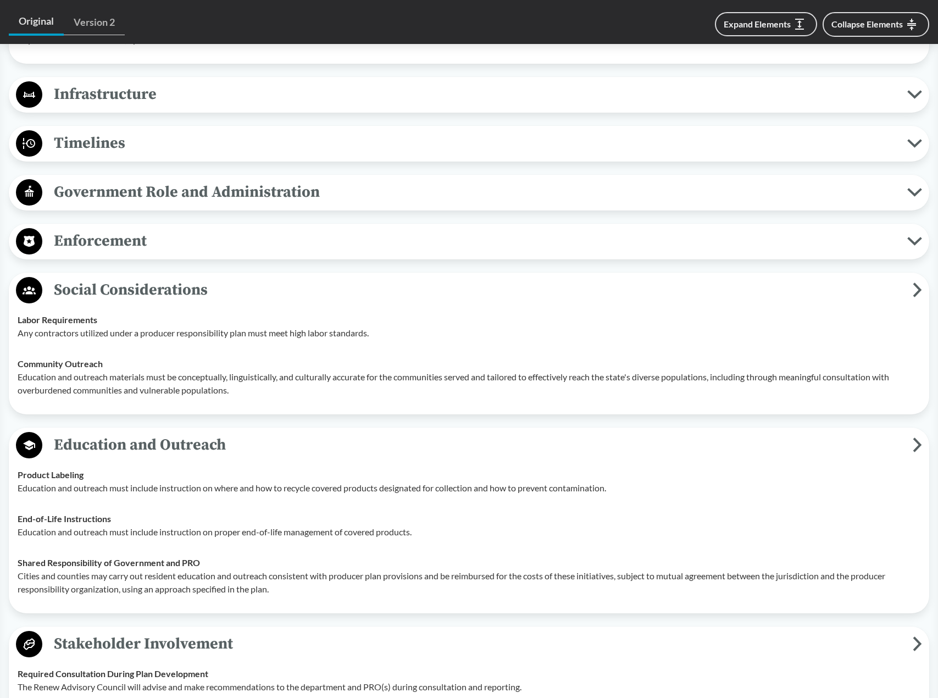
click at [131, 253] on span "Enforcement" at bounding box center [474, 241] width 865 height 25
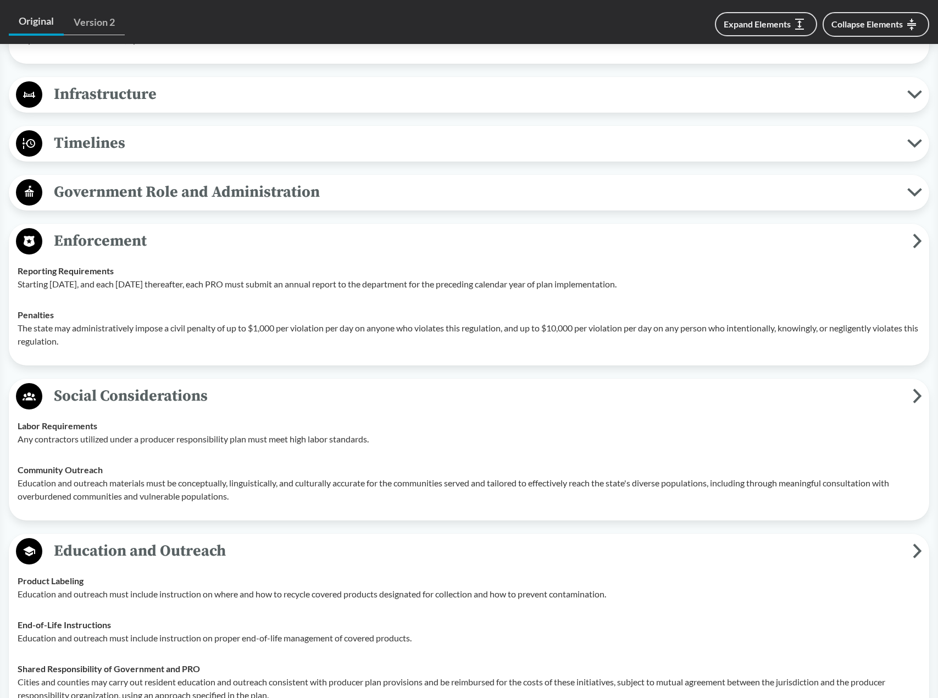
click at [150, 204] on span "Government Role and Administration" at bounding box center [474, 192] width 865 height 25
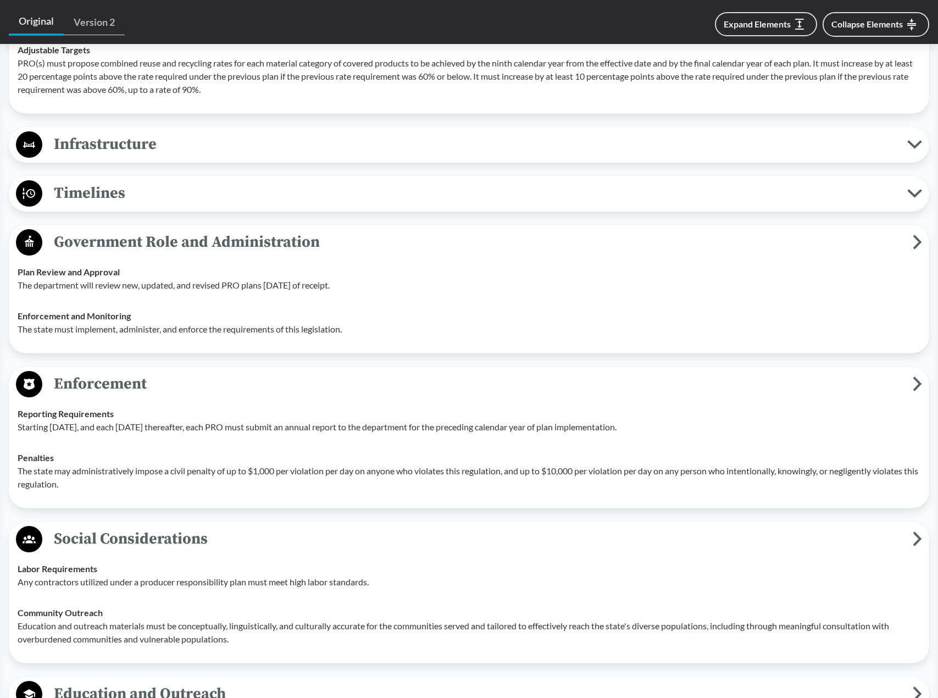
scroll to position [2098, 0]
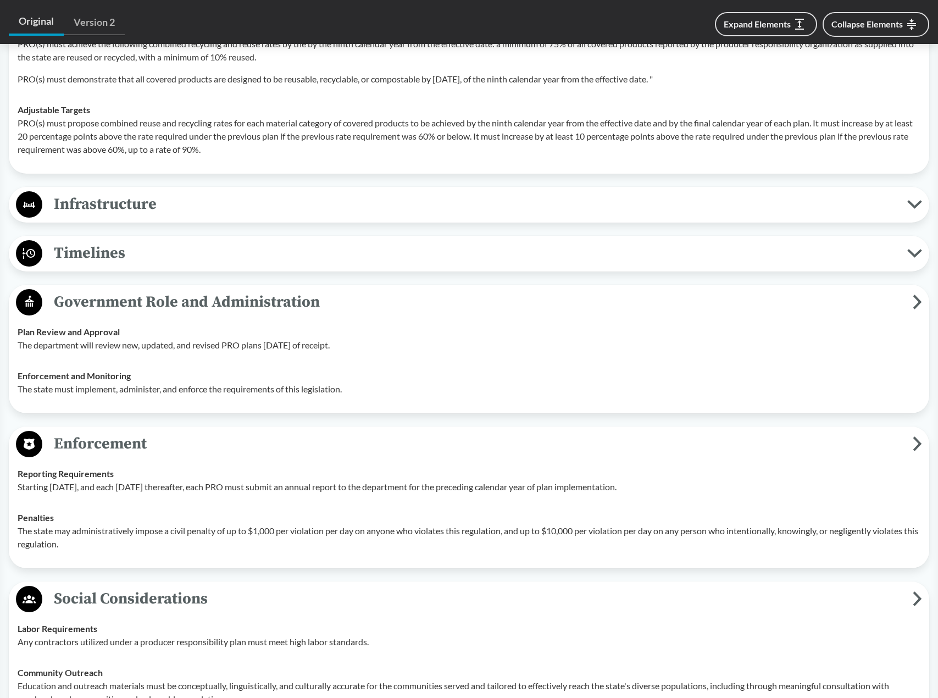
click at [149, 265] on span "Timelines" at bounding box center [474, 253] width 865 height 25
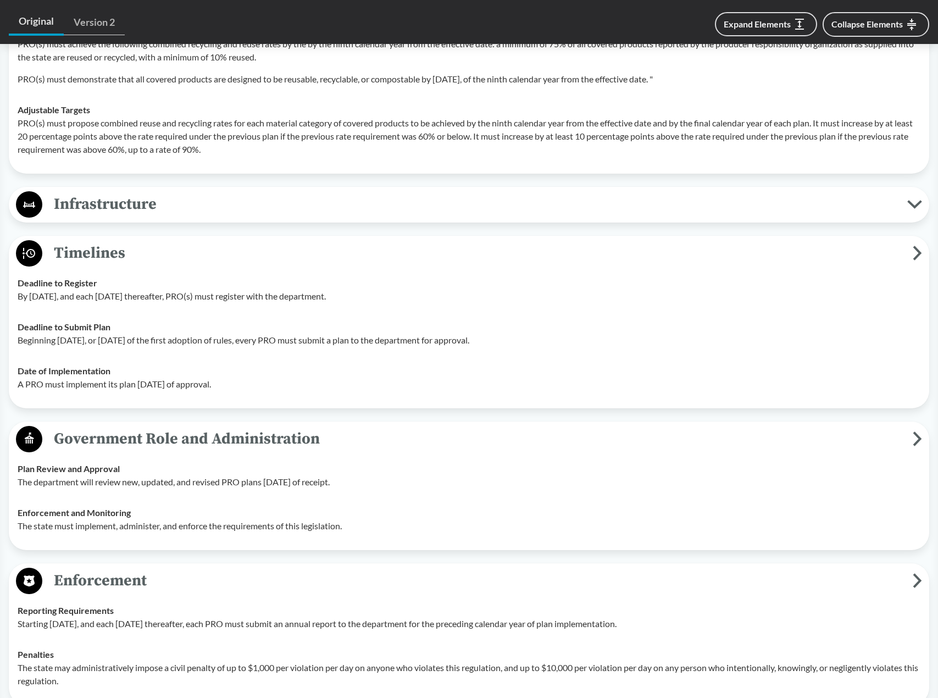
click at [152, 216] on span "Infrastructure" at bounding box center [474, 204] width 865 height 25
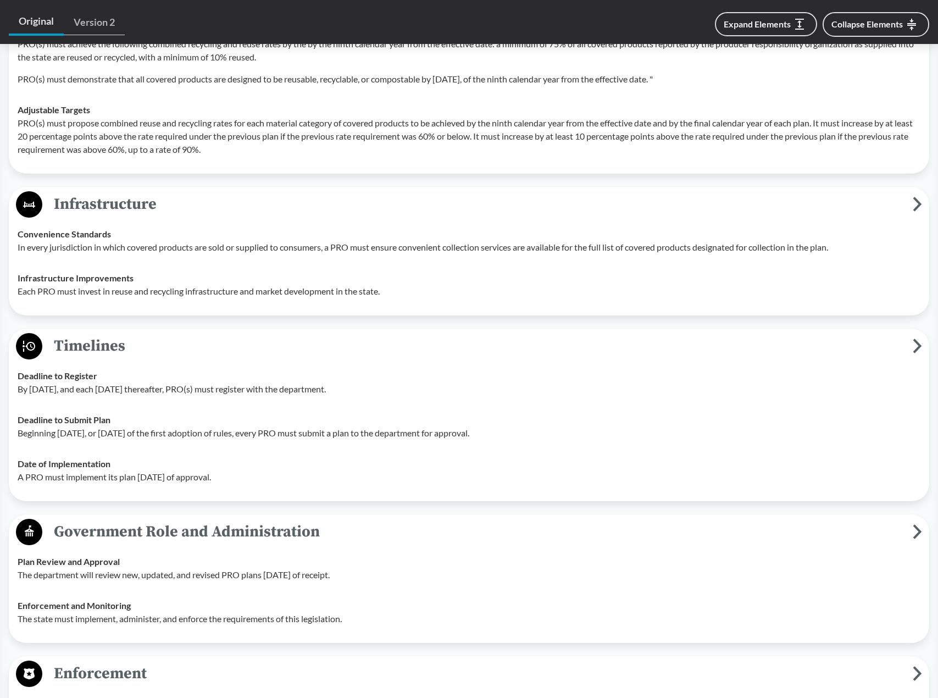
click at [173, 254] on p "In every jurisdiction in which covered products are sold or supplied to consume…" at bounding box center [469, 247] width 903 height 13
click at [381, 440] on p "Beginning July 1, 2025, or within six months of the first adoption of rules, ev…" at bounding box center [469, 432] width 903 height 13
click at [424, 440] on p "Beginning July 1, 2025, or within six months of the first adoption of rules, ev…" at bounding box center [469, 432] width 903 height 13
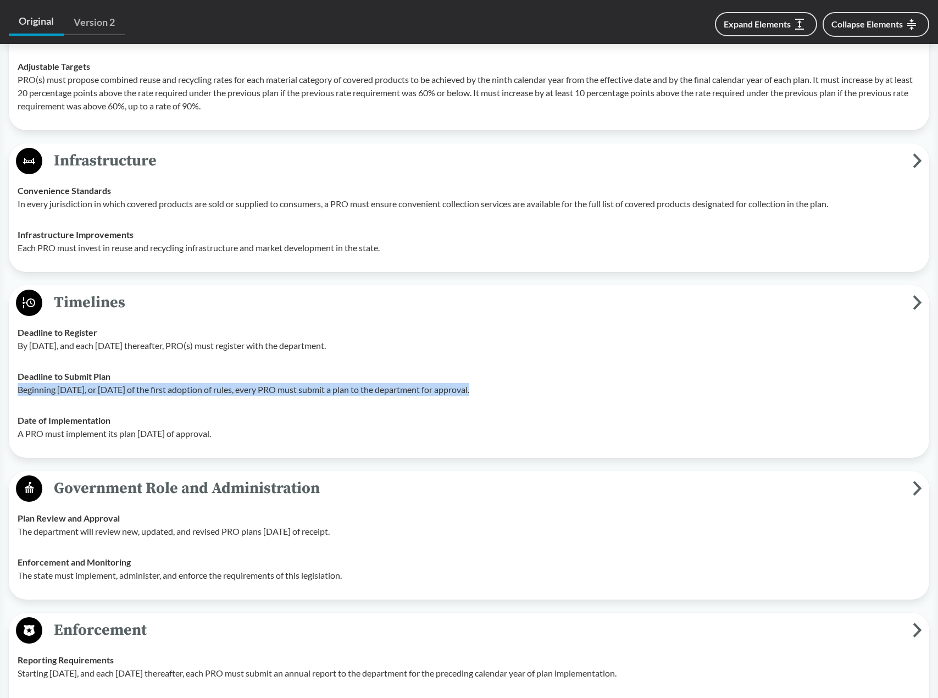
scroll to position [2208, 0]
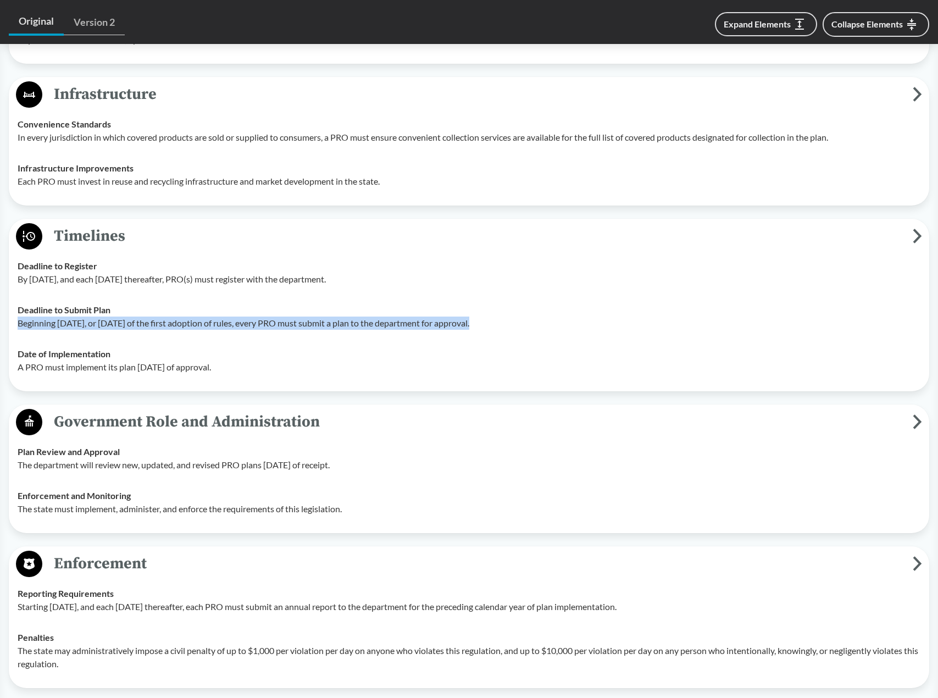
click at [227, 434] on span "Government Role and Administration" at bounding box center [477, 421] width 870 height 25
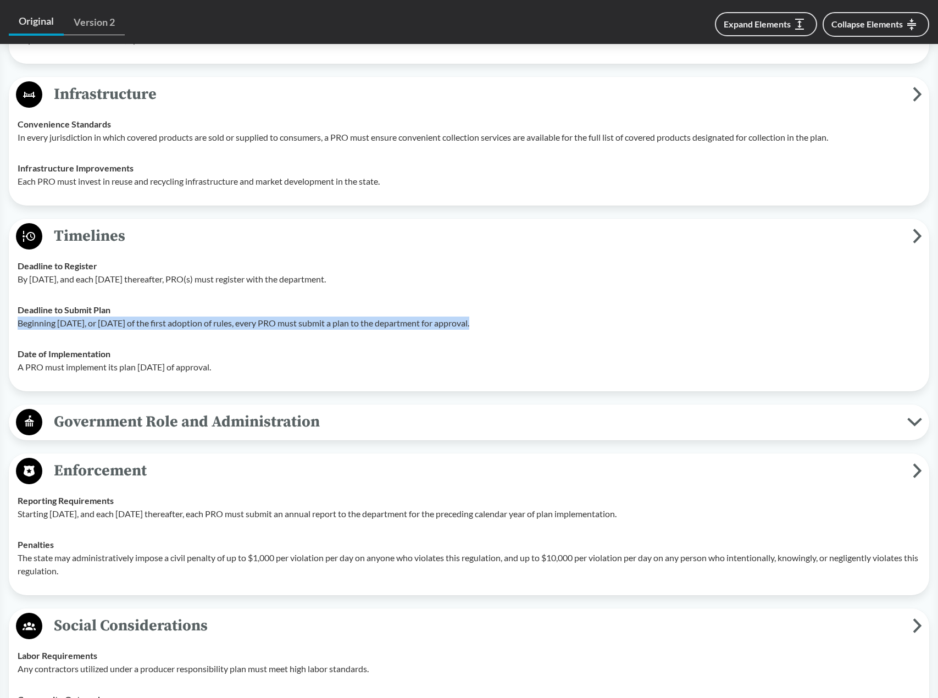
click at [227, 434] on span "Government Role and Administration" at bounding box center [474, 421] width 865 height 25
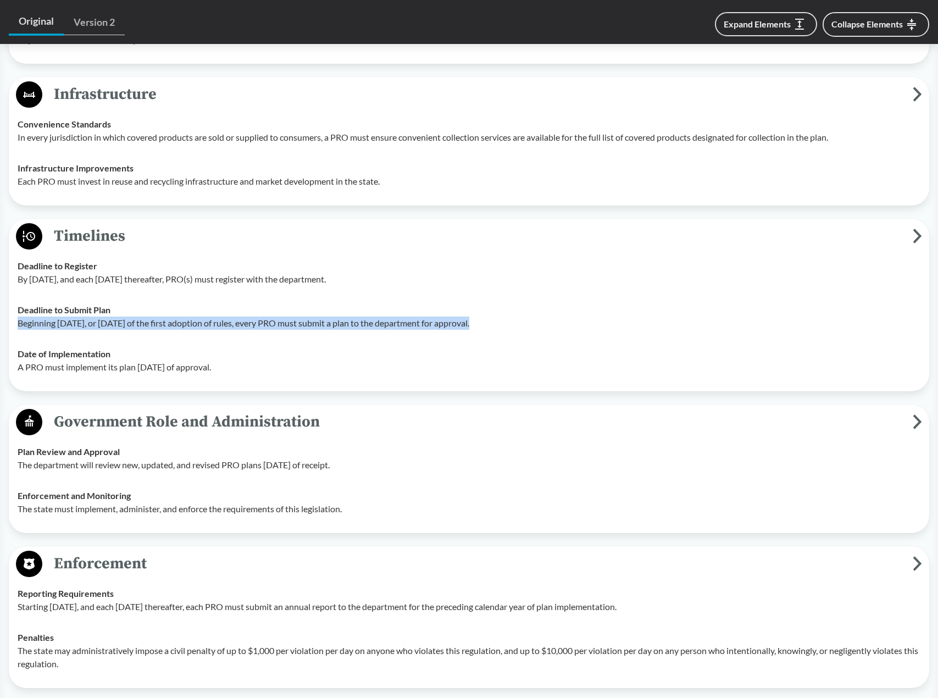
scroll to position [2373, 0]
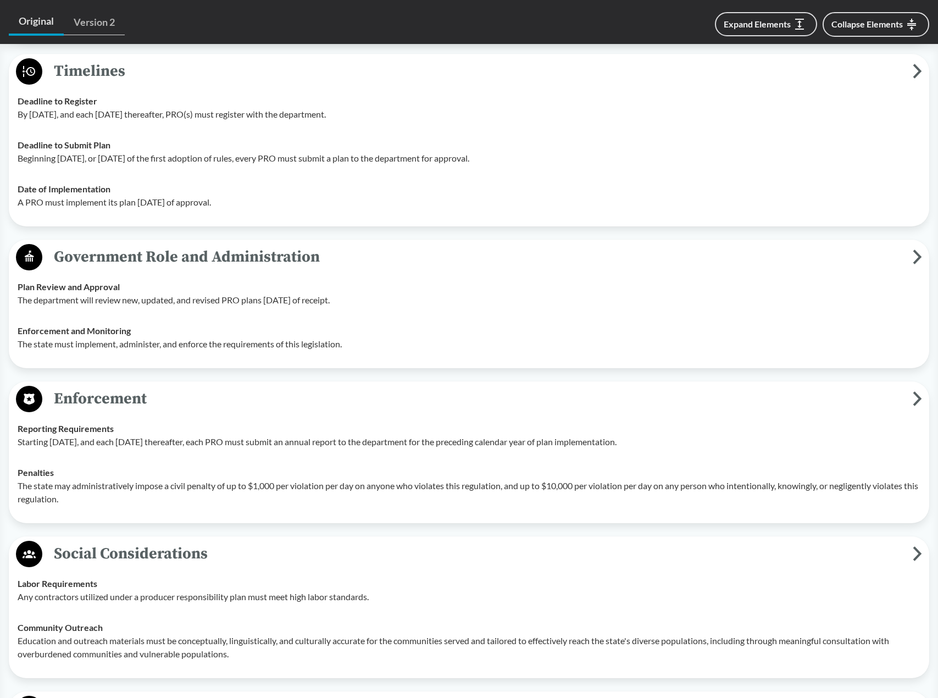
click at [288, 448] on p "Starting July 1, 2027, and each July 1st thereafter, each PRO must submit an an…" at bounding box center [469, 441] width 903 height 13
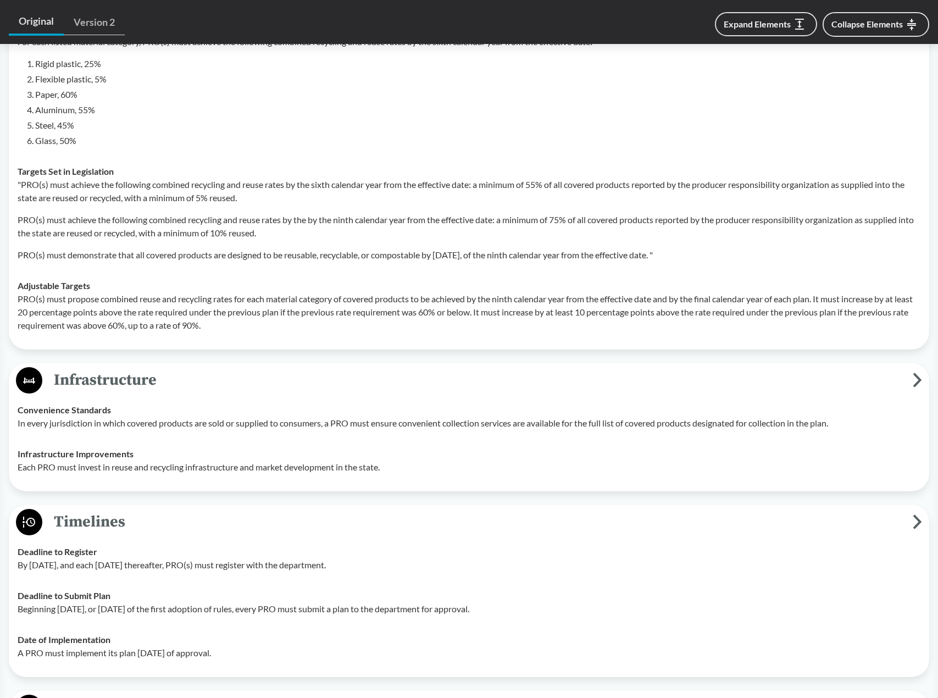
scroll to position [1923, 0]
